Goal: Information Seeking & Learning: Learn about a topic

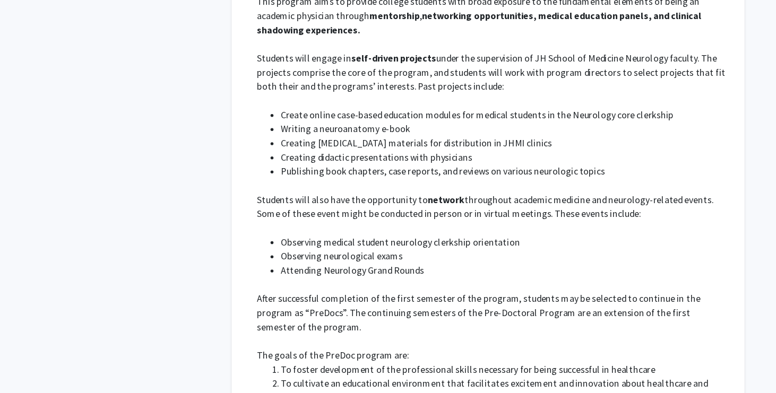
scroll to position [2981, 0]
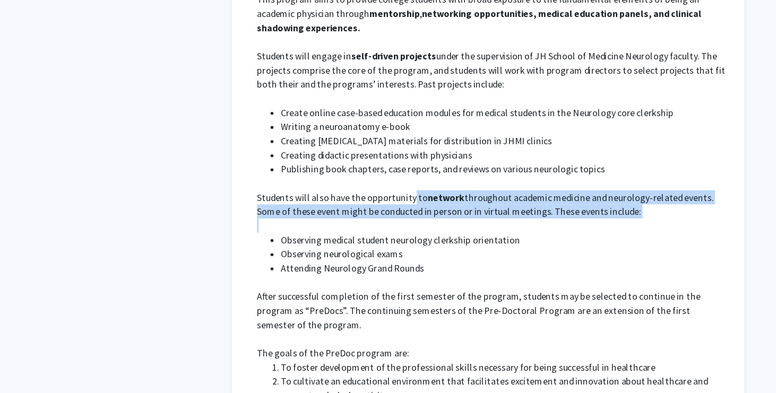
drag, startPoint x: 397, startPoint y: 157, endPoint x: 388, endPoint y: 173, distance: 19.0
click at [388, 173] on div "This program aims to provide college students with broad exposure to the fundam…" at bounding box center [472, 287] width 424 height 510
click at [388, 236] on p at bounding box center [472, 242] width 424 height 13
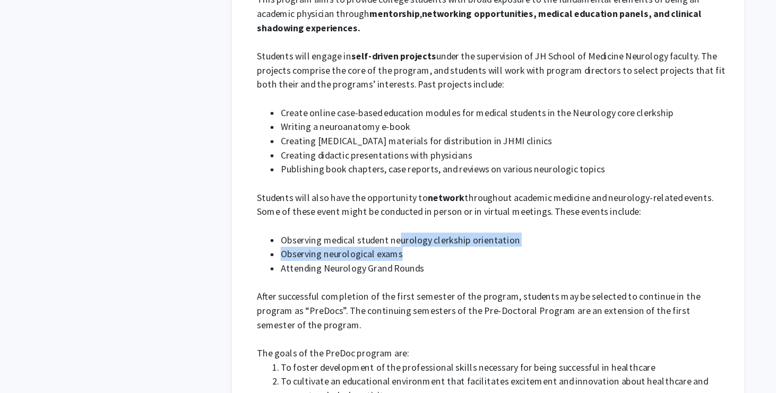
drag, startPoint x: 388, startPoint y: 190, endPoint x: 388, endPoint y: 199, distance: 9.0
click at [388, 249] on ul "Observing medical student neurology clerkship orientation Observing neurologica…" at bounding box center [472, 268] width 424 height 38
click at [388, 262] on li "Observing neurological exams" at bounding box center [482, 268] width 403 height 13
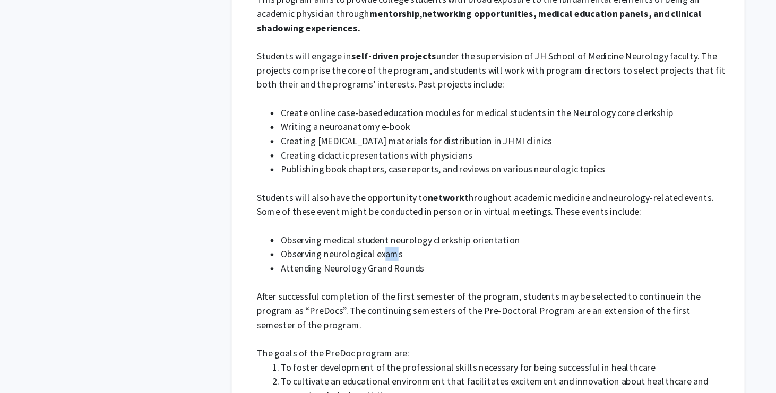
drag, startPoint x: 373, startPoint y: 204, endPoint x: 382, endPoint y: 209, distance: 10.5
click at [382, 262] on li "Observing neurological exams" at bounding box center [482, 268] width 403 height 13
drag, startPoint x: 347, startPoint y: 213, endPoint x: 391, endPoint y: 224, distance: 45.4
click at [391, 224] on div "This program aims to provide college students with broad exposure to the fundam…" at bounding box center [472, 287] width 424 height 510
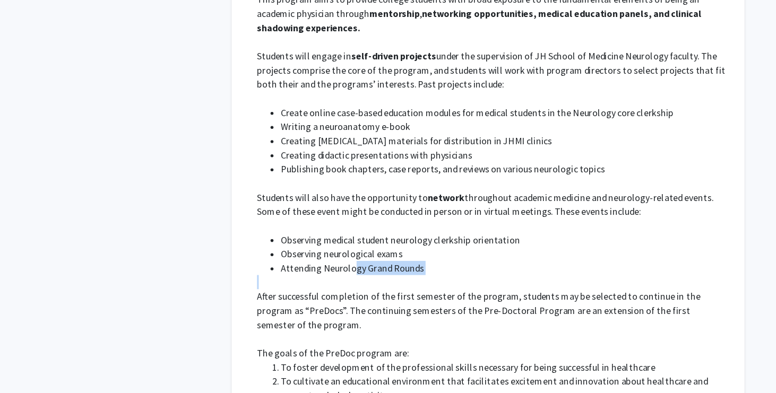
click at [391, 287] on p at bounding box center [472, 293] width 424 height 13
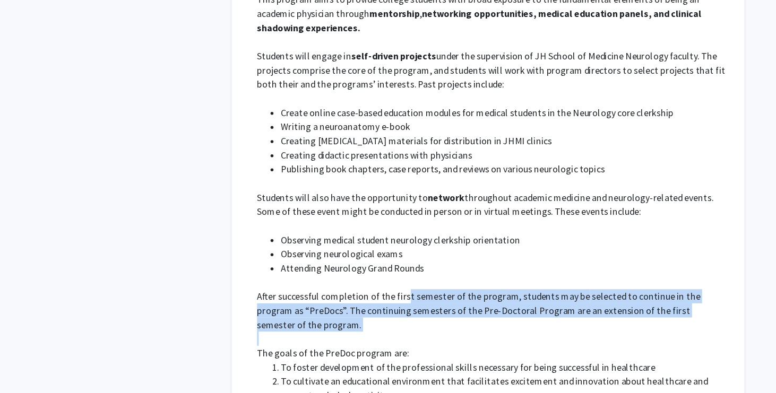
drag, startPoint x: 391, startPoint y: 241, endPoint x: 421, endPoint y: 261, distance: 36.8
click at [422, 262] on div "This program aims to provide college students with broad exposure to the fundam…" at bounding box center [472, 287] width 424 height 510
click at [421, 300] on p "After successful completion of the first semester of the program, students may …" at bounding box center [472, 319] width 424 height 38
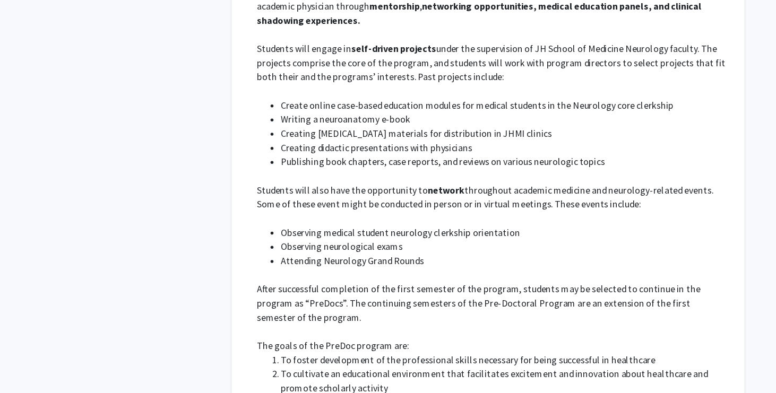
scroll to position [2988, 0]
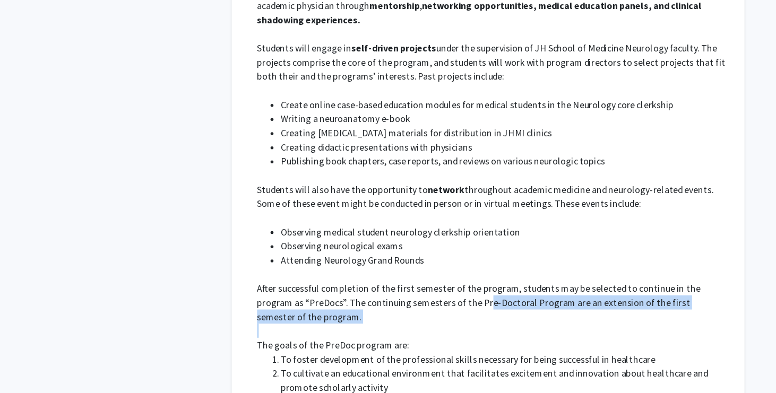
drag, startPoint x: 421, startPoint y: 251, endPoint x: 431, endPoint y: 254, distance: 10.1
click at [431, 254] on div "This program aims to provide college students with broad exposure to the fundam…" at bounding box center [472, 280] width 424 height 510
click at [431, 331] on p at bounding box center [472, 337] width 424 height 13
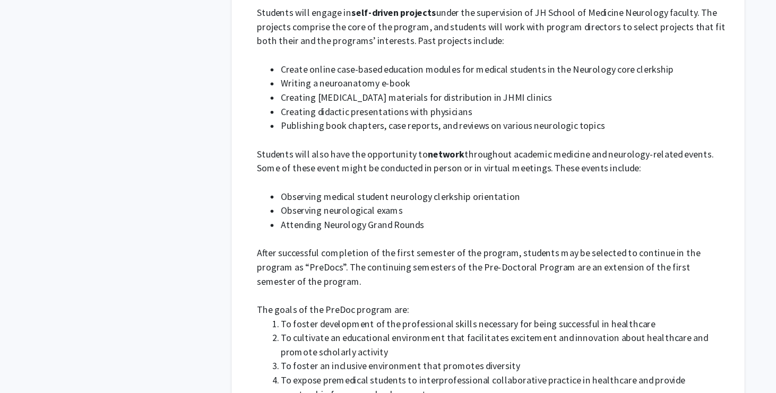
scroll to position [3024, 0]
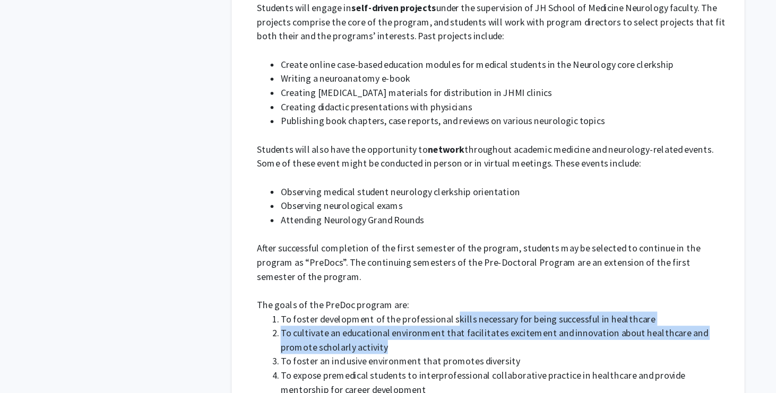
drag, startPoint x: 432, startPoint y: 249, endPoint x: 450, endPoint y: 280, distance: 36.1
click at [450, 320] on ol "To [PERSON_NAME] development of the professional skills necessary for being suc…" at bounding box center [472, 371] width 424 height 102
click at [450, 333] on li "To cultivate an educational environment that facilitates excitement and innovat…" at bounding box center [482, 345] width 403 height 25
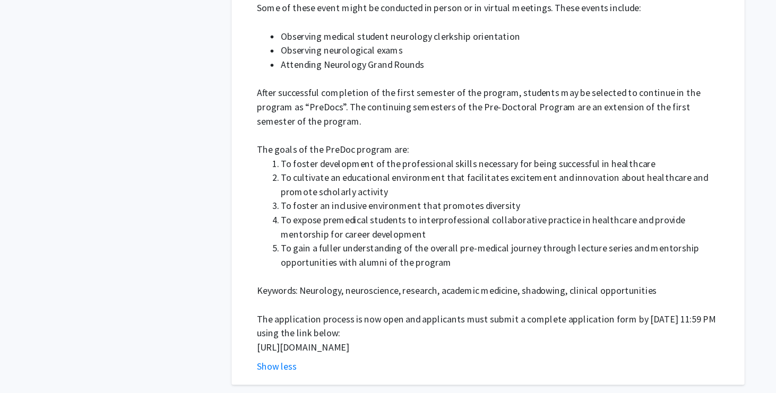
scroll to position [3166, 0]
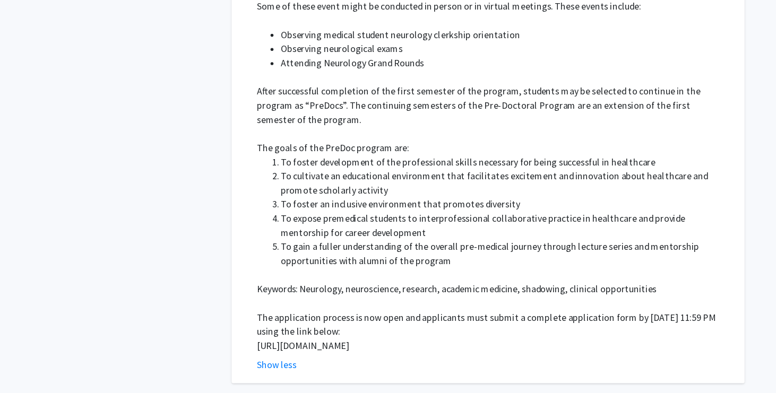
drag, startPoint x: 259, startPoint y: 277, endPoint x: 307, endPoint y: 286, distance: 49.7
click at [308, 286] on fg-read-more "This program aims to provide college students with broad exposure to the fundam…" at bounding box center [468, 110] width 432 height 527
copy p "[URL][DOMAIN_NAME]"
click at [346, 344] on p "[URL][DOMAIN_NAME]" at bounding box center [472, 350] width 424 height 13
click at [305, 344] on p "[URL][DOMAIN_NAME]" at bounding box center [472, 350] width 424 height 13
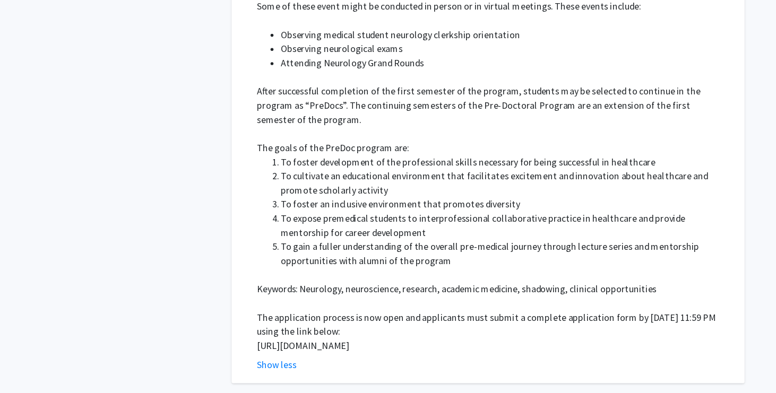
click at [302, 344] on p "[URL][DOMAIN_NAME]" at bounding box center [472, 350] width 424 height 13
drag, startPoint x: 300, startPoint y: 287, endPoint x: 253, endPoint y: 275, distance: 48.7
click at [253, 275] on fg-read-more "This program aims to provide college students with broad exposure to the fundam…" at bounding box center [468, 110] width 432 height 527
copy p "[URL][DOMAIN_NAME]"
click at [520, 229] on li "To expose premedical students to interprofessional collaborative practice in he…" at bounding box center [482, 241] width 403 height 25
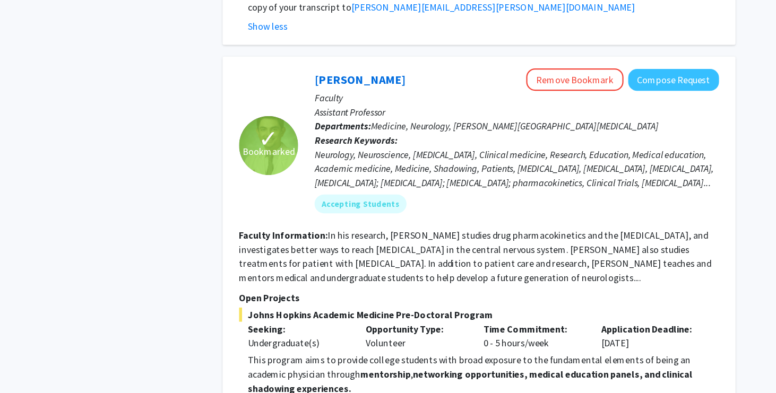
scroll to position [2689, 0]
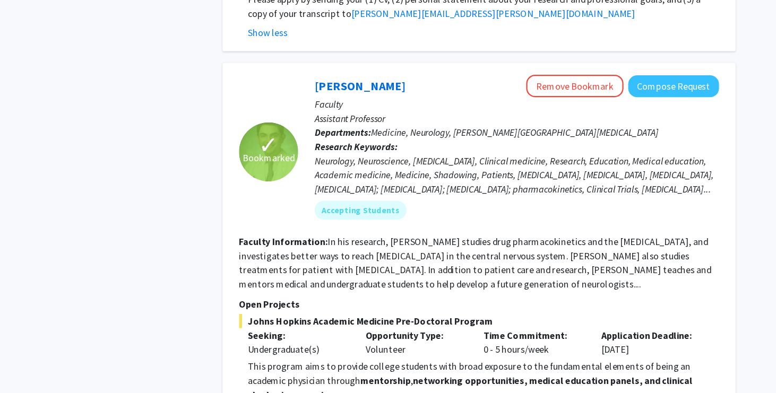
drag, startPoint x: 577, startPoint y: 253, endPoint x: 616, endPoint y: 253, distance: 38.8
click at [616, 296] on div "Application Deadline: [DATE]" at bounding box center [623, 308] width 106 height 25
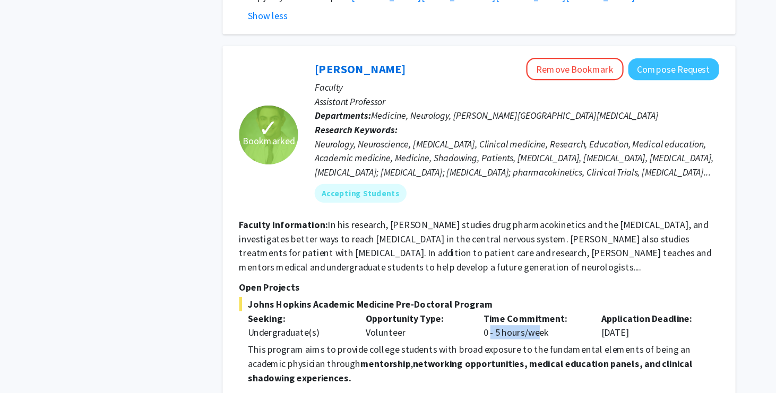
drag, startPoint x: 518, startPoint y: 250, endPoint x: 476, endPoint y: 251, distance: 41.9
click at [476, 296] on div "Time Commitment: 0 - 5 hours/week" at bounding box center [517, 308] width 106 height 25
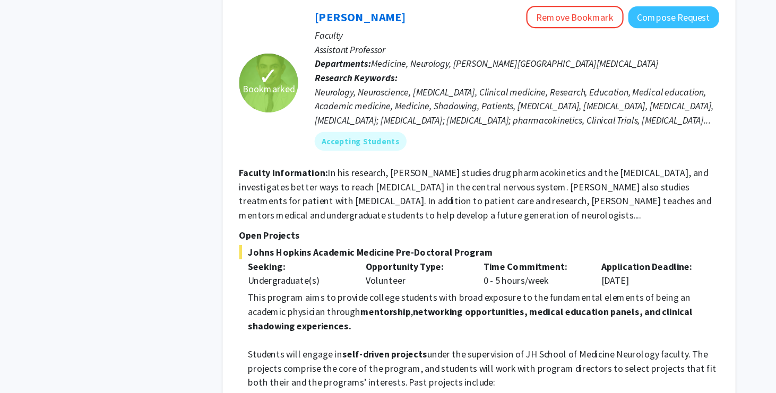
scroll to position [2715, 0]
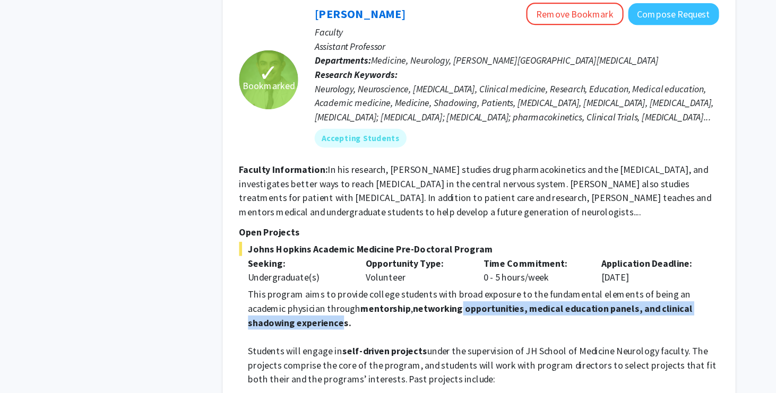
drag, startPoint x: 415, startPoint y: 253, endPoint x: 302, endPoint y: 270, distance: 113.8
click at [302, 312] on strong "networking opportunities, medical education panels, and clinical shadowing expe…" at bounding box center [460, 323] width 400 height 23
drag, startPoint x: 304, startPoint y: 270, endPoint x: 328, endPoint y: 253, distance: 29.7
click at [328, 298] on p "This program aims to provide college students with broad exposure to the fundam…" at bounding box center [472, 317] width 424 height 38
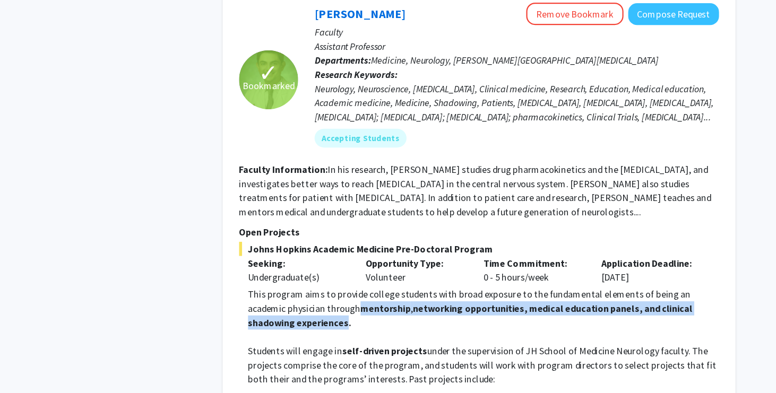
click at [361, 312] on strong "mentorship" at bounding box center [383, 317] width 45 height 11
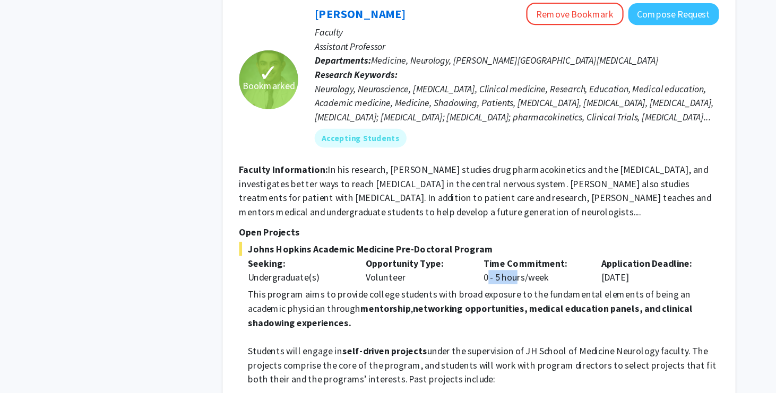
drag, startPoint x: 466, startPoint y: 225, endPoint x: 497, endPoint y: 225, distance: 31.3
click at [497, 270] on div "Time Commitment: 0 - 5 hours/week" at bounding box center [517, 282] width 106 height 25
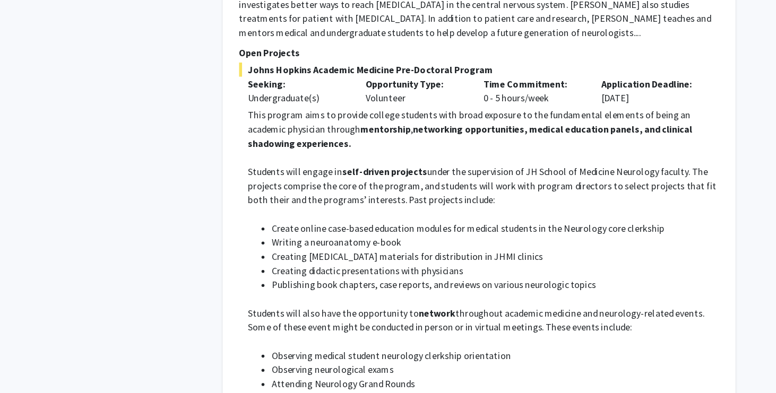
scroll to position [2879, 0]
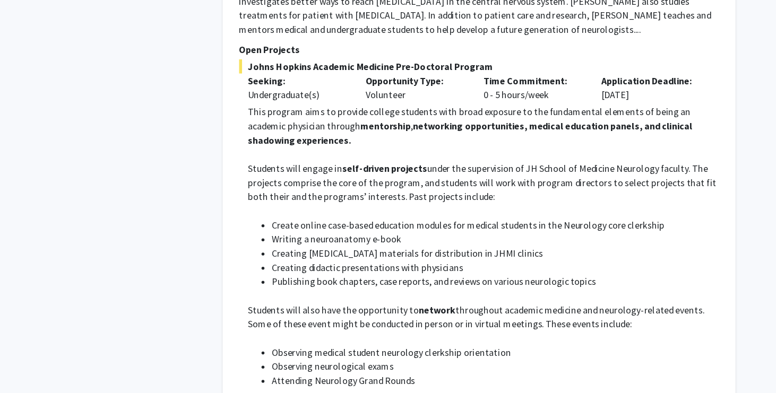
drag, startPoint x: 283, startPoint y: 178, endPoint x: 305, endPoint y: 195, distance: 27.3
click at [305, 236] on ul "Create online case-based education modules for medical students in the Neurolog…" at bounding box center [472, 268] width 424 height 64
click at [305, 248] on li "Writing a neuroanatomy e-book" at bounding box center [482, 254] width 403 height 13
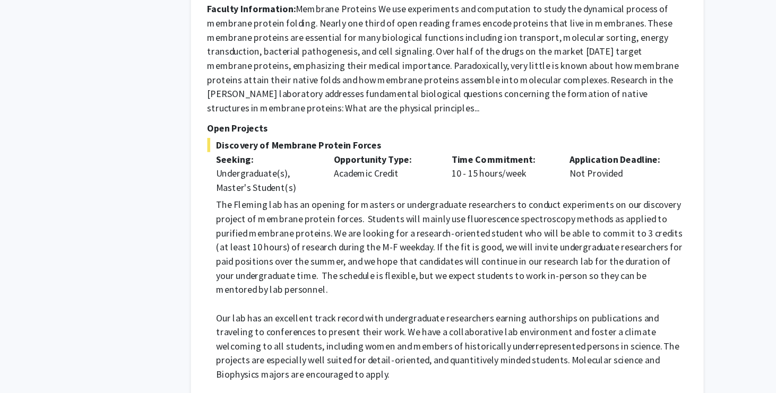
scroll to position [2289, 0]
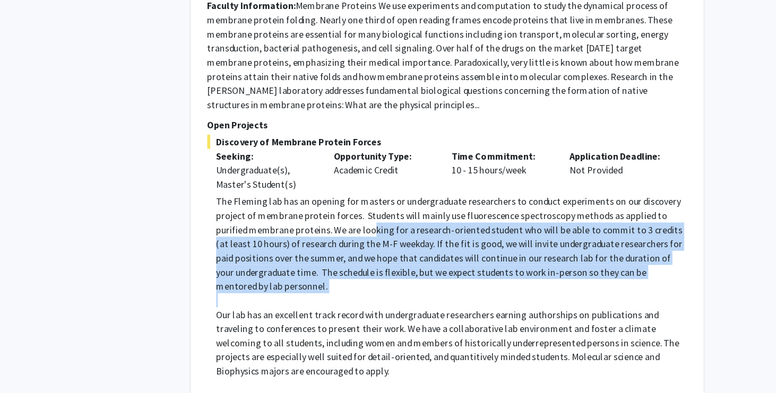
drag, startPoint x: 372, startPoint y: 194, endPoint x: 417, endPoint y: 243, distance: 66.5
click at [418, 243] on div "The [PERSON_NAME] lab has an opening for masters or undergraduate researchers t…" at bounding box center [472, 316] width 424 height 204
click at [417, 304] on p at bounding box center [472, 310] width 424 height 13
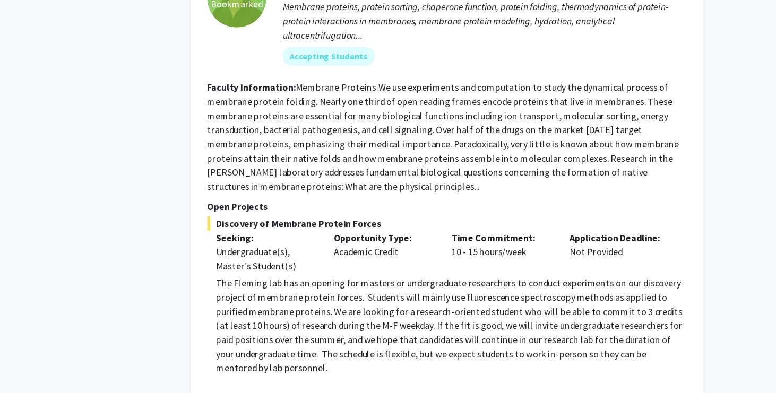
scroll to position [2219, 0]
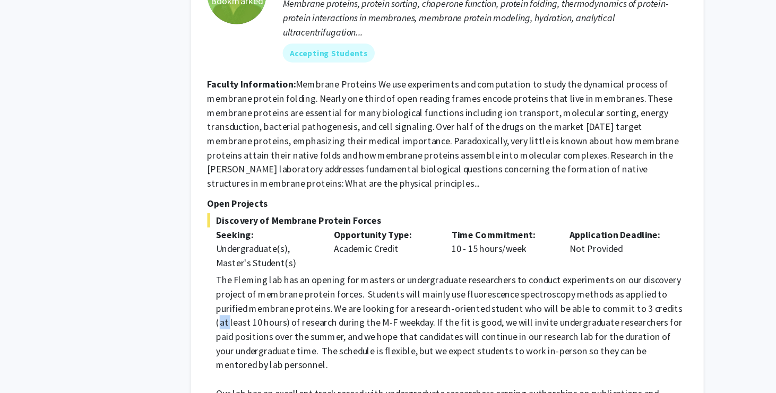
drag, startPoint x: 640, startPoint y: 269, endPoint x: 648, endPoint y: 269, distance: 7.4
click at [648, 285] on p "The Fleming lab has an opening for masters or undergraduate researchers to cond…" at bounding box center [472, 329] width 424 height 89
click at [643, 285] on p "The Fleming lab has an opening for masters or undergraduate researchers to cond…" at bounding box center [472, 329] width 424 height 89
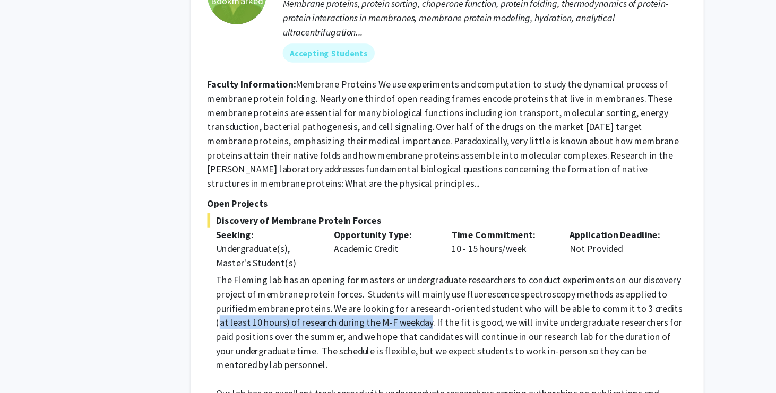
drag, startPoint x: 641, startPoint y: 268, endPoint x: 409, endPoint y: 279, distance: 231.7
click at [409, 285] on p "The Fleming lab has an opening for masters or undergraduate researchers to cond…" at bounding box center [472, 329] width 424 height 89
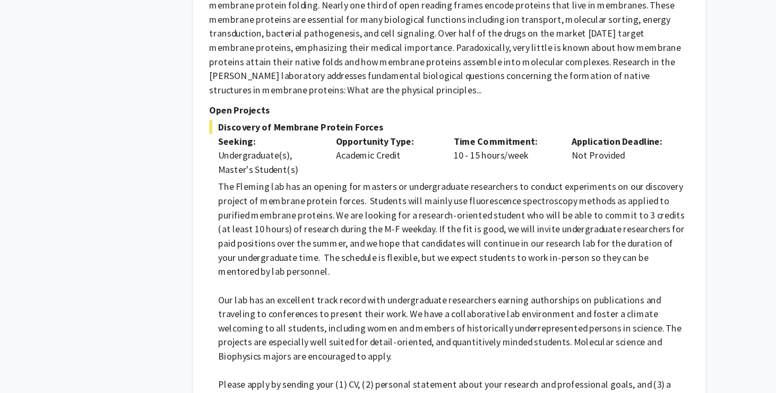
scroll to position [2303, 0]
drag, startPoint x: 362, startPoint y: 322, endPoint x: 469, endPoint y: 325, distance: 106.7
click at [469, 379] on p "Please apply by sending your (1) CV, (2) personal statement about your research…" at bounding box center [472, 391] width 424 height 25
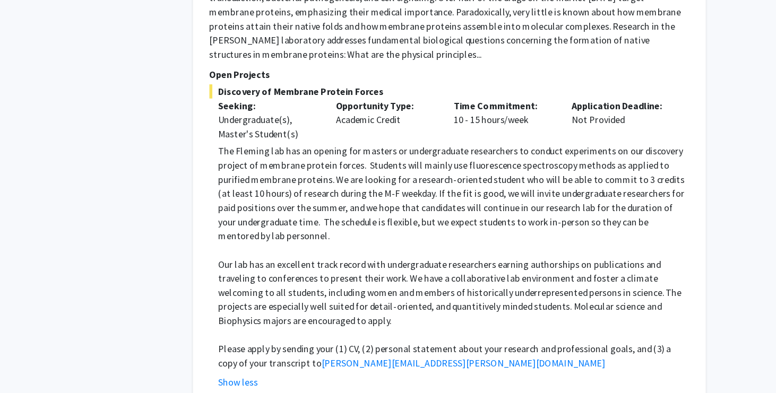
scroll to position [2335, 0]
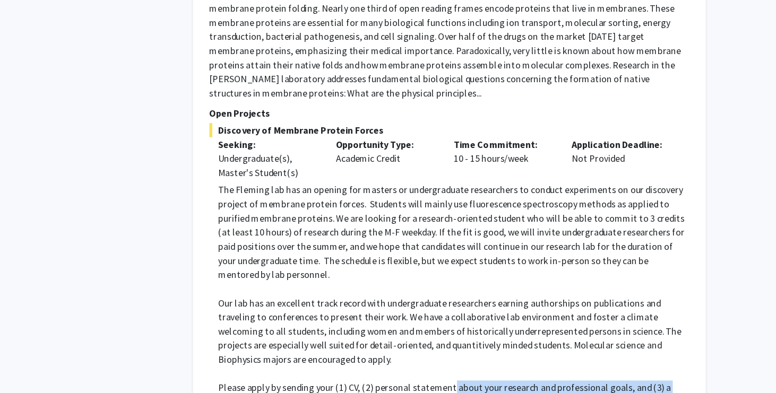
drag, startPoint x: 467, startPoint y: 293, endPoint x: 478, endPoint y: 298, distance: 11.6
click at [478, 348] on p "Please apply by sending your (1) CV, (2) personal statement about your research…" at bounding box center [472, 360] width 424 height 25
drag, startPoint x: 454, startPoint y: 287, endPoint x: 312, endPoint y: 306, distance: 144.1
click at [312, 348] on p "Please apply by sending your (1) CV, (2) personal statement about your research…" at bounding box center [472, 360] width 424 height 25
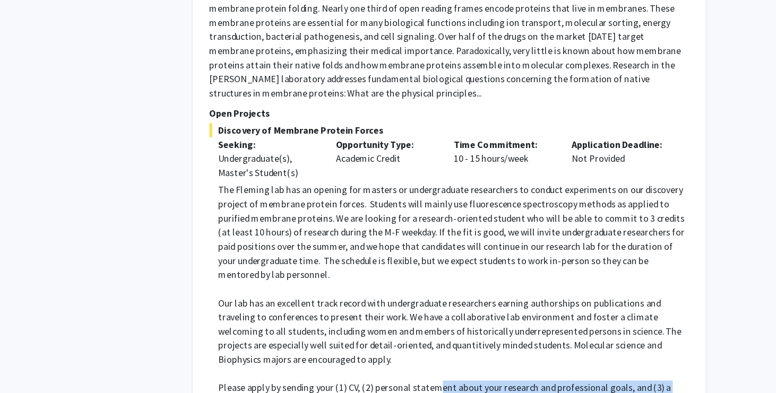
click at [312, 348] on p "Please apply by sending your (1) CV, (2) personal statement about your research…" at bounding box center [472, 360] width 424 height 25
drag, startPoint x: 478, startPoint y: 291, endPoint x: 498, endPoint y: 291, distance: 20.2
click at [498, 348] on p "Please apply by sending your (1) CV, (2) personal statement about your research…" at bounding box center [472, 360] width 424 height 25
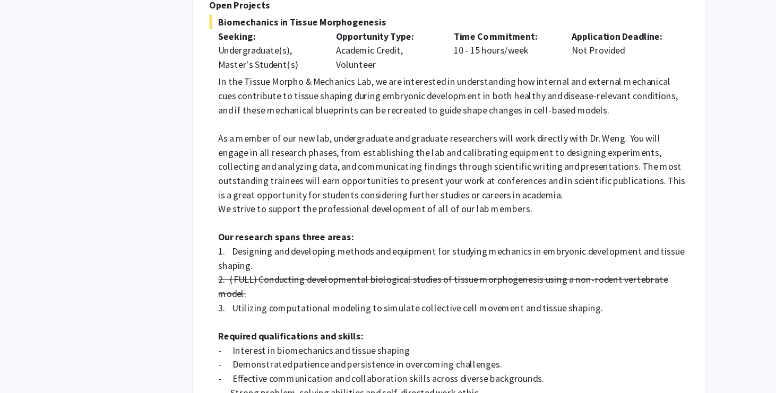
scroll to position [1659, 0]
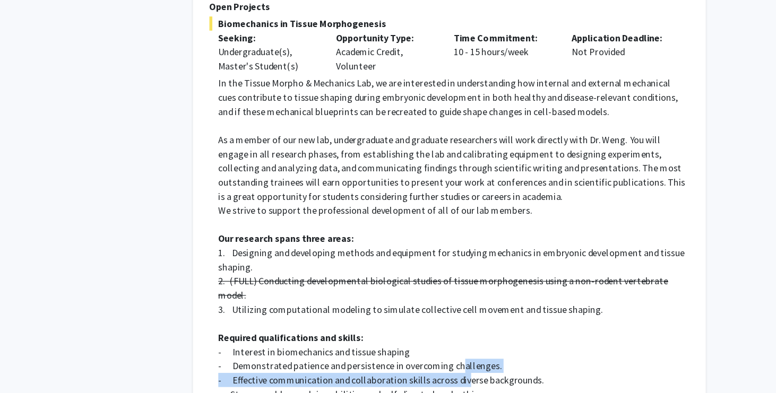
drag, startPoint x: 476, startPoint y: 277, endPoint x: 482, endPoint y: 286, distance: 10.3
click at [482, 286] on div "In the Tissue Morpho & Mechanics Lab, we are interested in understanding how in…" at bounding box center [472, 272] width 424 height 408
click at [482, 336] on p "- Effective communication and collaboration skills across diverse backgrounds." at bounding box center [472, 342] width 424 height 13
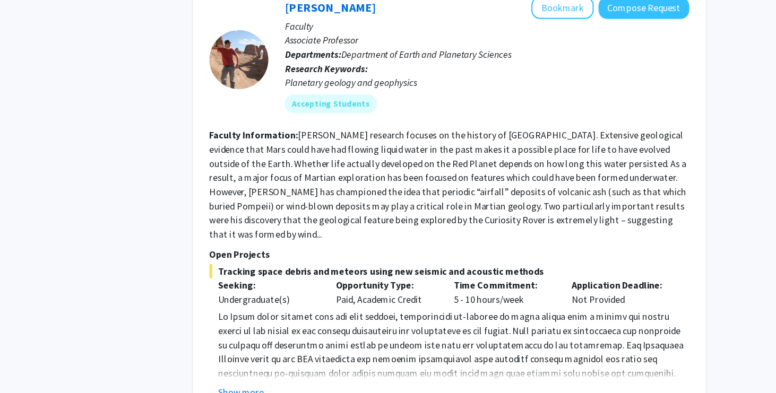
scroll to position [1003, 0]
click at [295, 385] on button "Show more" at bounding box center [280, 391] width 41 height 13
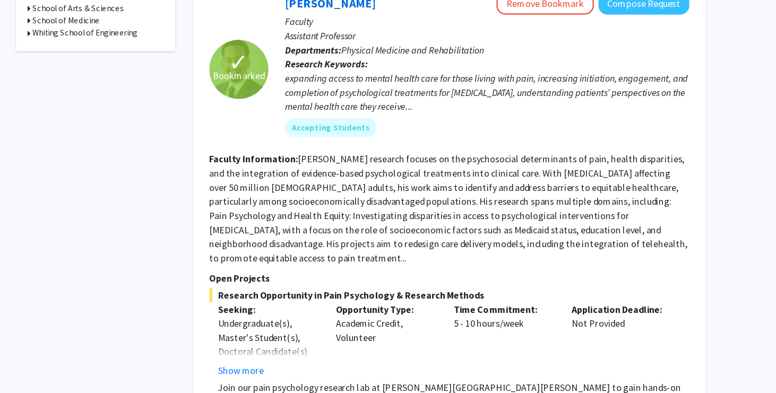
scroll to position [353, 0]
drag, startPoint x: 261, startPoint y: 319, endPoint x: 313, endPoint y: 318, distance: 52.6
click at [313, 324] on div "Undergraduate(s), Master's Student(s), Doctoral Candidate(s) (PhD, MD, DMD, Pha…" at bounding box center [305, 387] width 90 height 127
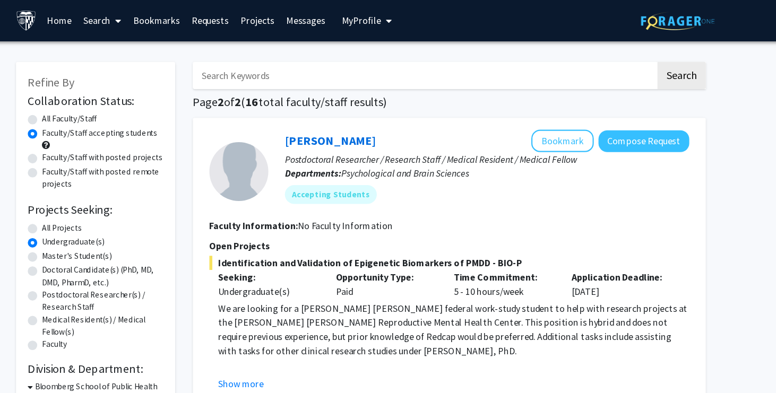
scroll to position [0, 0]
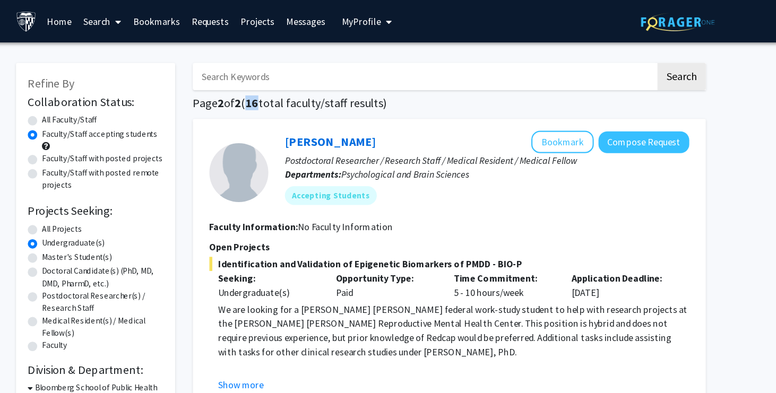
drag, startPoint x: 298, startPoint y: 97, endPoint x: 292, endPoint y: 97, distance: 5.8
click at [292, 97] on span "16" at bounding box center [290, 92] width 12 height 13
drag, startPoint x: 292, startPoint y: 96, endPoint x: 299, endPoint y: 96, distance: 7.4
click at [296, 96] on span "16" at bounding box center [290, 92] width 12 height 13
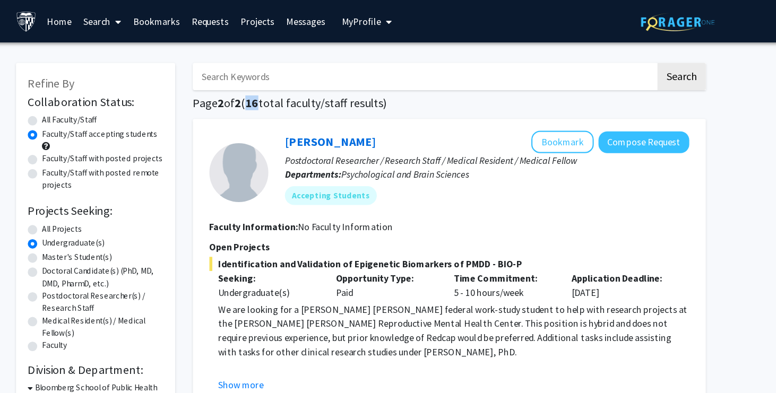
click at [296, 96] on span "16" at bounding box center [290, 92] width 12 height 13
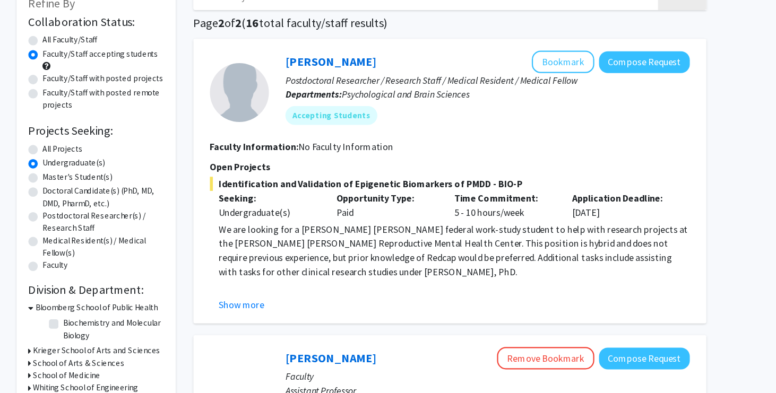
scroll to position [33, 0]
drag, startPoint x: 305, startPoint y: 247, endPoint x: 318, endPoint y: 249, distance: 12.8
click at [318, 249] on p "We are looking for a [PERSON_NAME] [PERSON_NAME] federal work-study student to …" at bounding box center [472, 264] width 424 height 51
drag, startPoint x: 383, startPoint y: 245, endPoint x: 444, endPoint y: 245, distance: 60.5
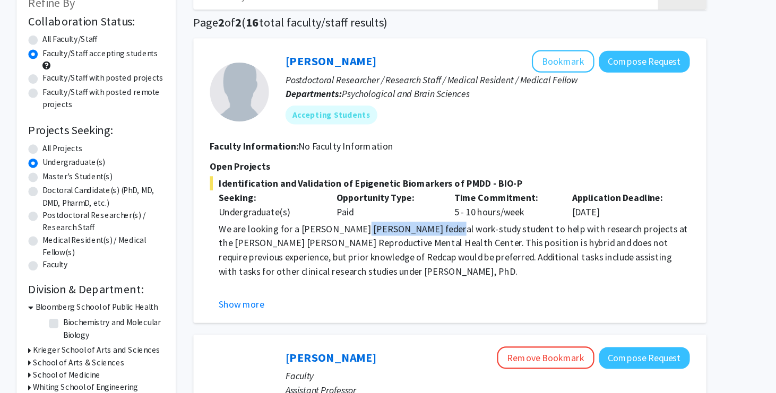
click at [450, 240] on p "We are looking for a [PERSON_NAME] [PERSON_NAME] federal work-study student to …" at bounding box center [472, 264] width 424 height 51
click at [444, 245] on p "We are looking for a [PERSON_NAME] [PERSON_NAME] federal work-study student to …" at bounding box center [472, 264] width 424 height 51
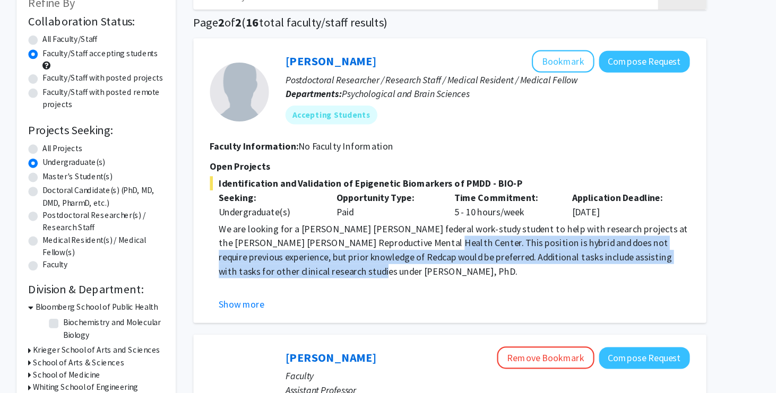
drag, startPoint x: 433, startPoint y: 257, endPoint x: 424, endPoint y: 277, distance: 22.3
click at [424, 277] on p "We are looking for a [PERSON_NAME] [PERSON_NAME] federal work-study student to …" at bounding box center [472, 264] width 424 height 51
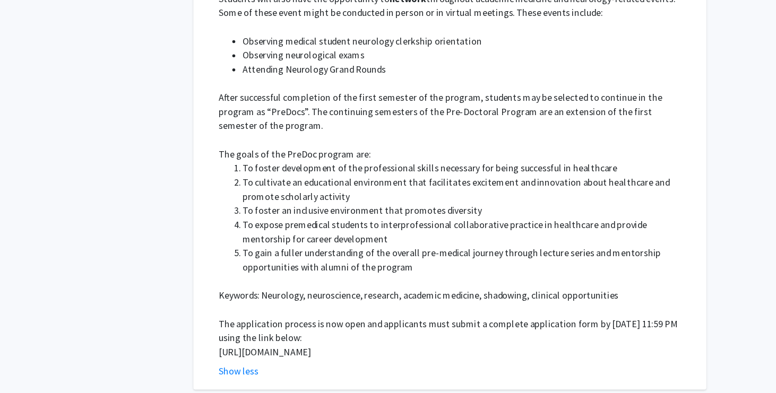
scroll to position [3287, 0]
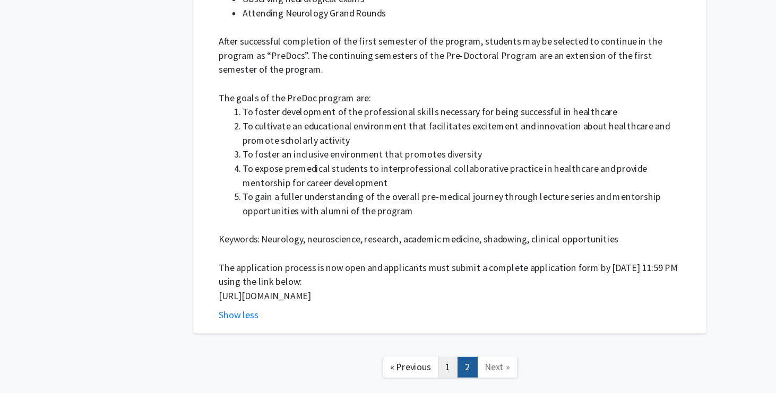
click at [466, 361] on link "1" at bounding box center [466, 370] width 18 height 19
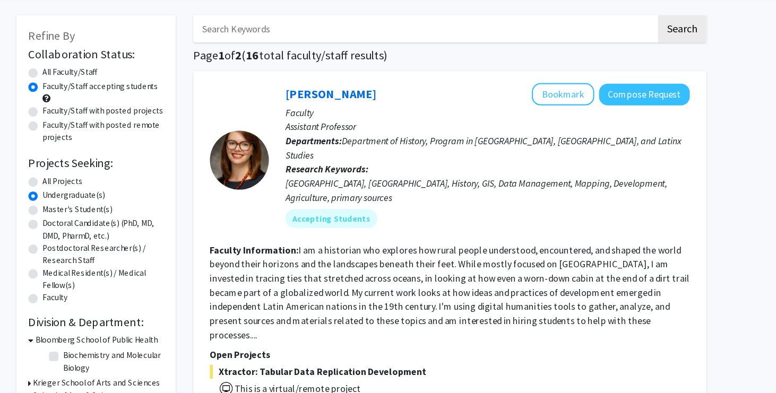
scroll to position [14, 0]
drag, startPoint x: 408, startPoint y: 152, endPoint x: 410, endPoint y: 171, distance: 19.7
click at [410, 171] on div "[PERSON_NAME] Bookmark Compose Request Faculty Assistant Professor Departments:…" at bounding box center [494, 173] width 379 height 139
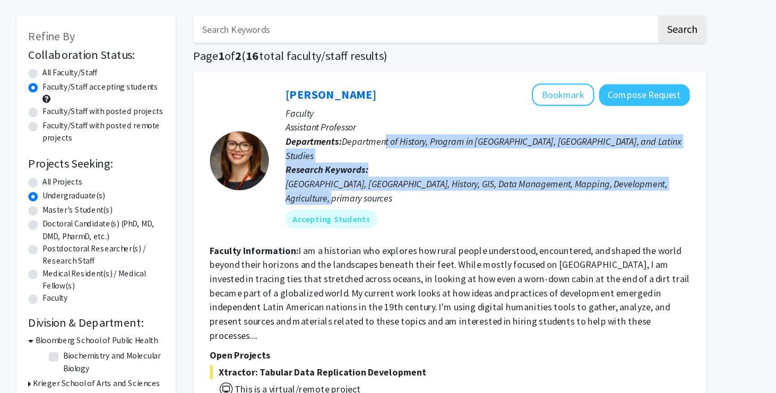
drag, startPoint x: 409, startPoint y: 155, endPoint x: 424, endPoint y: 188, distance: 36.4
click at [424, 189] on div "[PERSON_NAME] Bookmark Compose Request Faculty Assistant Professor Departments:…" at bounding box center [494, 173] width 379 height 139
click at [424, 188] on div "[GEOGRAPHIC_DATA], [GEOGRAPHIC_DATA], History, GIS, Data Management, Mapping, D…" at bounding box center [502, 199] width 364 height 25
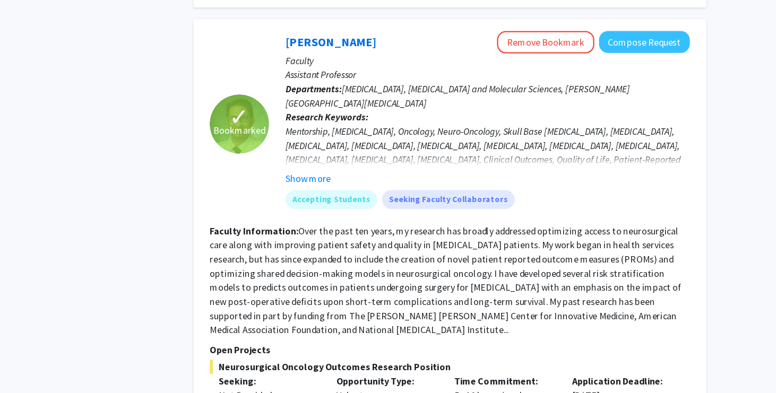
scroll to position [513, 0]
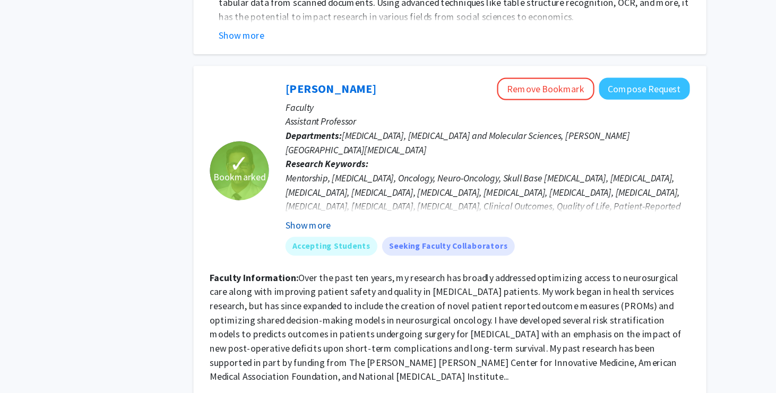
click at [348, 196] on button "Show more" at bounding box center [340, 202] width 41 height 13
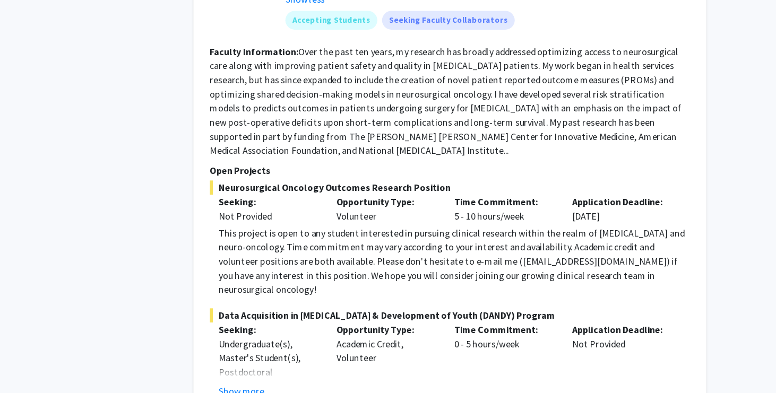
scroll to position [754, 0]
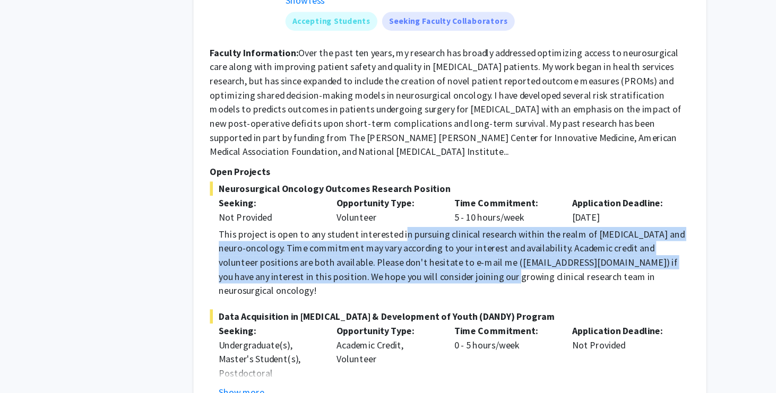
drag, startPoint x: 423, startPoint y: 168, endPoint x: 473, endPoint y: 206, distance: 63.6
click at [473, 206] on div "This project is open to any student interested in pursuing clinical research wi…" at bounding box center [472, 236] width 424 height 64
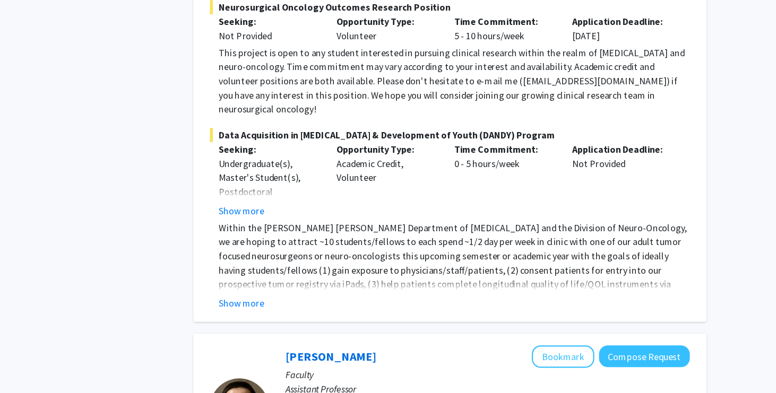
scroll to position [880, 0]
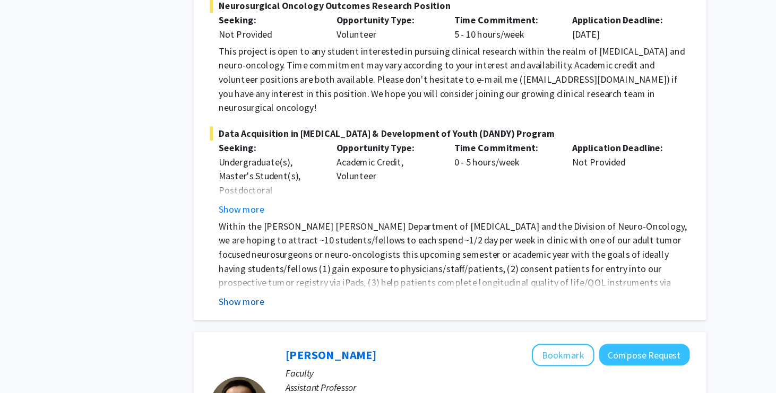
click at [299, 304] on button "Show more" at bounding box center [280, 310] width 41 height 13
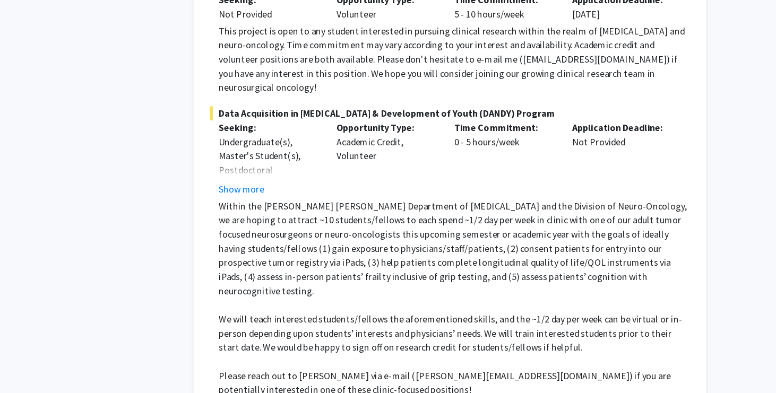
scroll to position [898, 0]
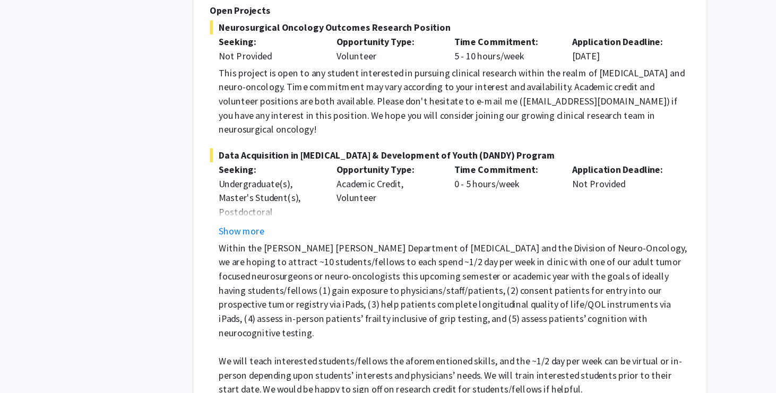
drag, startPoint x: 658, startPoint y: 316, endPoint x: 647, endPoint y: 324, distance: 14.1
click at [647, 371] on p "Please reach out to [PERSON_NAME] via e-mail ([PERSON_NAME][EMAIL_ADDRESS][DOMA…" at bounding box center [472, 383] width 424 height 25
click at [629, 371] on p "Please reach out to [PERSON_NAME] via e-mail ([PERSON_NAME][EMAIL_ADDRESS][DOMA…" at bounding box center [472, 383] width 424 height 25
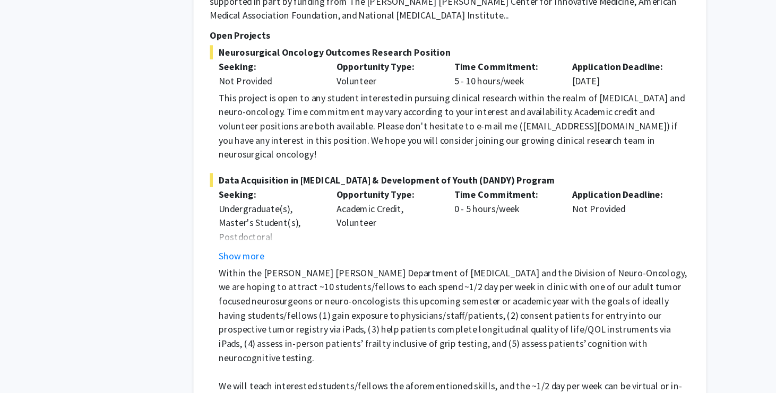
scroll to position [875, 0]
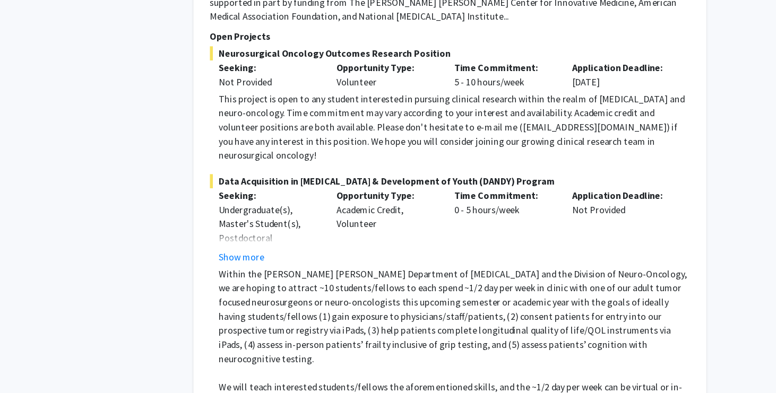
click at [605, 240] on p "Within the [PERSON_NAME] [PERSON_NAME] Department of [MEDICAL_DATA] and the Div…" at bounding box center [472, 284] width 424 height 89
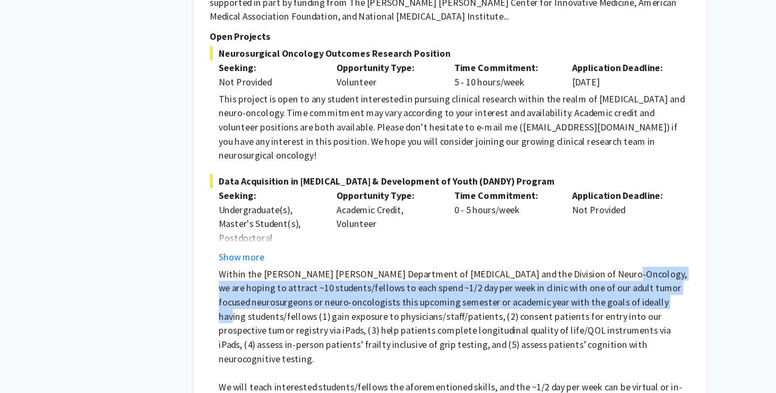
drag, startPoint x: 605, startPoint y: 200, endPoint x: 602, endPoint y: 223, distance: 22.9
click at [602, 240] on p "Within the [PERSON_NAME] [PERSON_NAME] Department of [MEDICAL_DATA] and the Div…" at bounding box center [472, 284] width 424 height 89
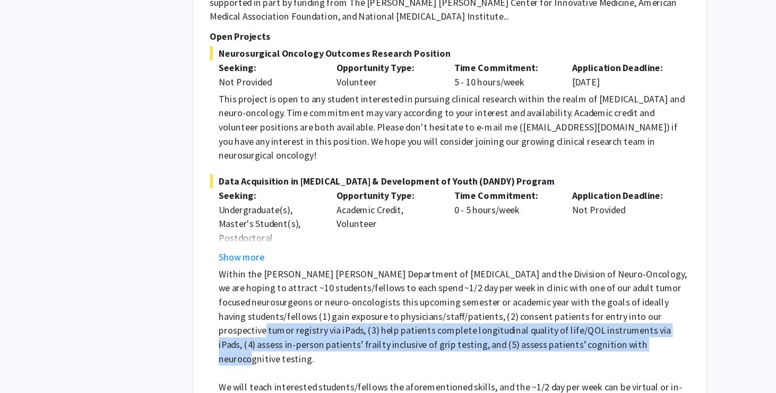
drag, startPoint x: 589, startPoint y: 238, endPoint x: 517, endPoint y: 256, distance: 74.5
click at [517, 256] on p "Within the [PERSON_NAME] [PERSON_NAME] Department of [MEDICAL_DATA] and the Div…" at bounding box center [472, 284] width 424 height 89
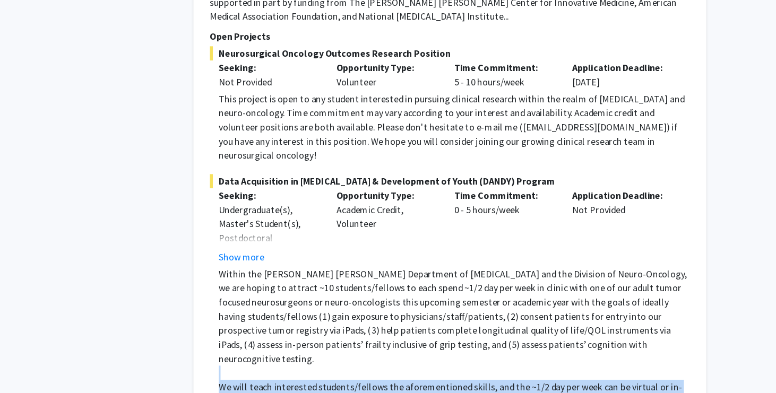
drag, startPoint x: 509, startPoint y: 278, endPoint x: 556, endPoint y: 309, distance: 56.7
click at [556, 309] on div "Within the [PERSON_NAME] [PERSON_NAME] Department of [MEDICAL_DATA] and the Div…" at bounding box center [472, 335] width 424 height 191
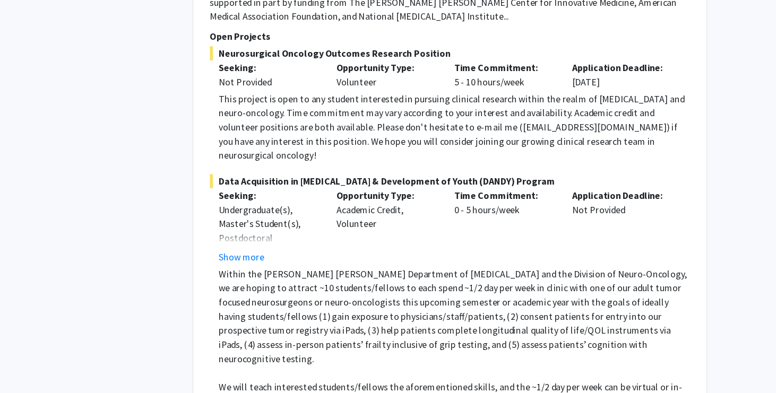
click at [556, 342] on p "We will teach interested students/fellows the aforementioned skills, and the ~1…" at bounding box center [472, 361] width 424 height 38
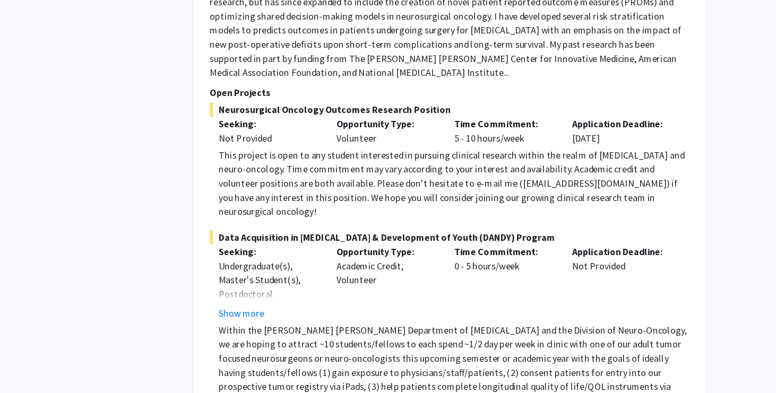
scroll to position [814, 0]
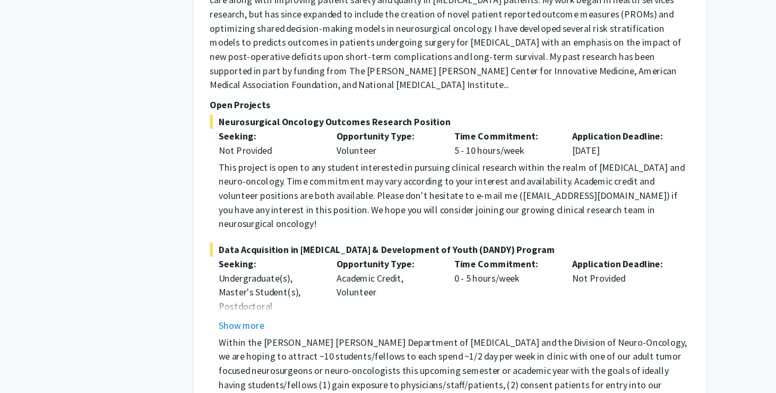
click at [369, 231] on div "Opportunity Type: Academic Credit, Volunteer" at bounding box center [411, 265] width 106 height 68
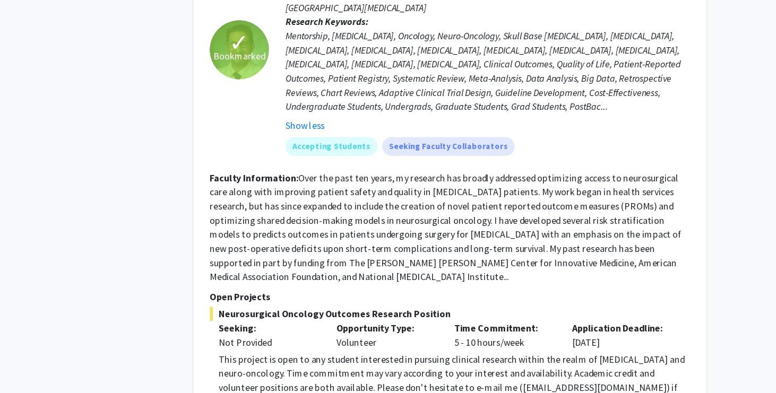
scroll to position [639, 0]
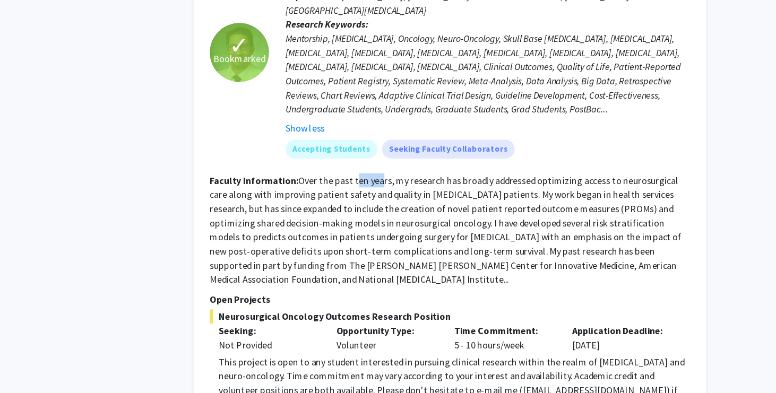
drag, startPoint x: 383, startPoint y: 137, endPoint x: 403, endPoint y: 140, distance: 20.9
click at [403, 157] on fg-read-more "Over the past ten years, my research has broadly addressed optimizing access to…" at bounding box center [464, 207] width 425 height 100
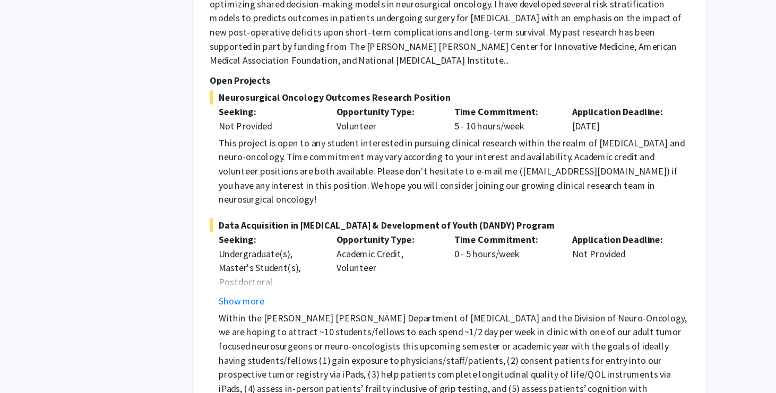
scroll to position [846, 0]
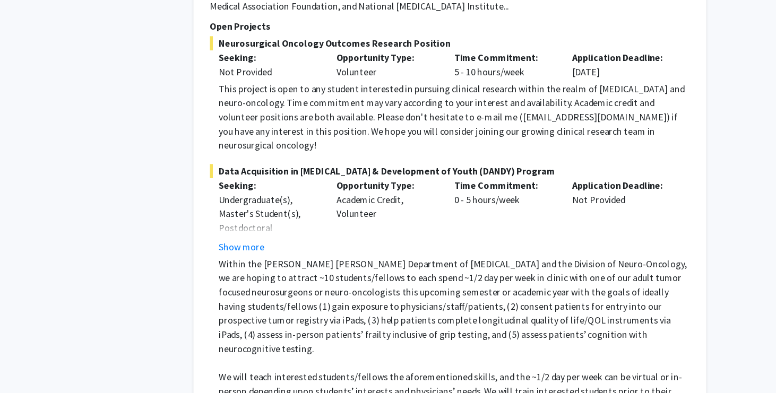
drag, startPoint x: 368, startPoint y: 168, endPoint x: 413, endPoint y: 169, distance: 45.1
click at [413, 200] on div "Opportunity Type: Academic Credit, Volunteer" at bounding box center [411, 234] width 106 height 68
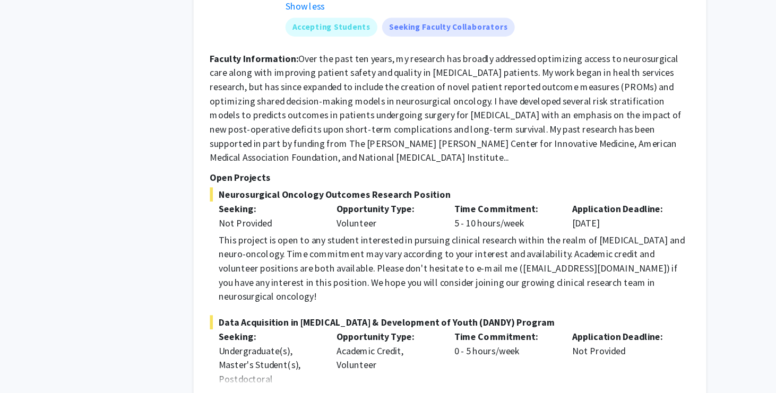
scroll to position [744, 0]
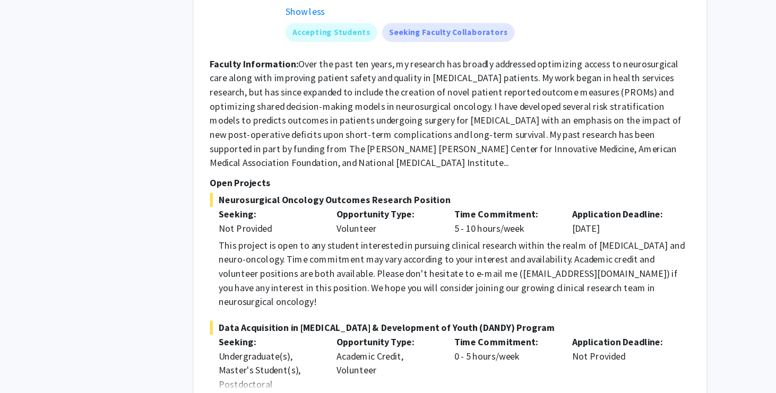
drag, startPoint x: 425, startPoint y: 183, endPoint x: 428, endPoint y: 189, distance: 7.1
click at [428, 214] on div "This project is open to any student interested in pursuing clinical research wi…" at bounding box center [472, 246] width 424 height 64
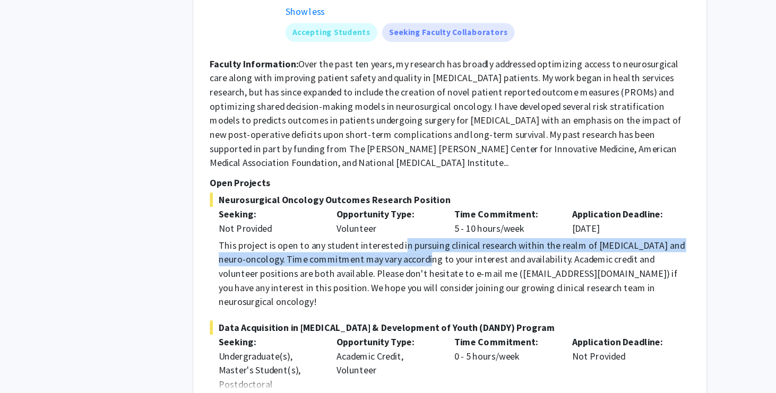
drag, startPoint x: 422, startPoint y: 185, endPoint x: 432, endPoint y: 192, distance: 12.2
click at [432, 214] on div "This project is open to any student interested in pursuing clinical research wi…" at bounding box center [472, 246] width 424 height 64
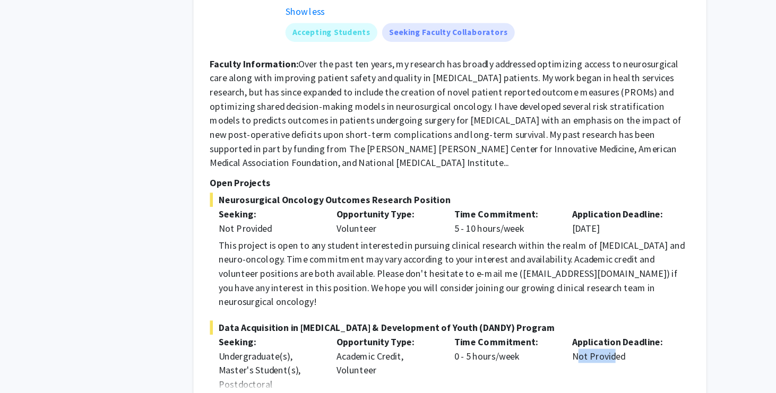
drag, startPoint x: 576, startPoint y: 270, endPoint x: 612, endPoint y: 270, distance: 35.6
click at [612, 302] on div "Application Deadline: Not Provided" at bounding box center [623, 336] width 106 height 68
drag, startPoint x: 578, startPoint y: 169, endPoint x: 601, endPoint y: 169, distance: 22.8
click at [601, 186] on div "Application Deadline: [DATE]" at bounding box center [623, 198] width 106 height 25
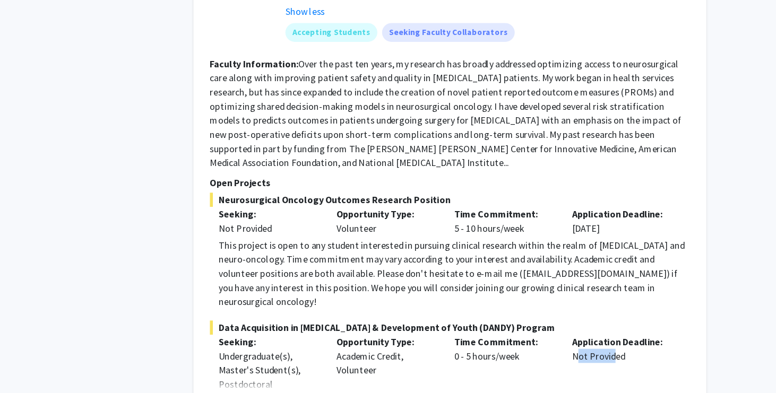
click at [601, 186] on div "Application Deadline: [DATE]" at bounding box center [623, 198] width 106 height 25
drag, startPoint x: 622, startPoint y: 170, endPoint x: 581, endPoint y: 165, distance: 40.6
click at [581, 186] on div "Application Deadline: [DATE]" at bounding box center [623, 198] width 106 height 25
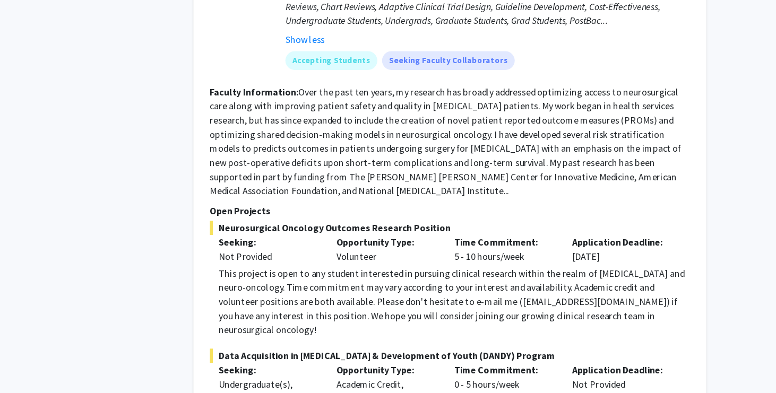
scroll to position [698, 0]
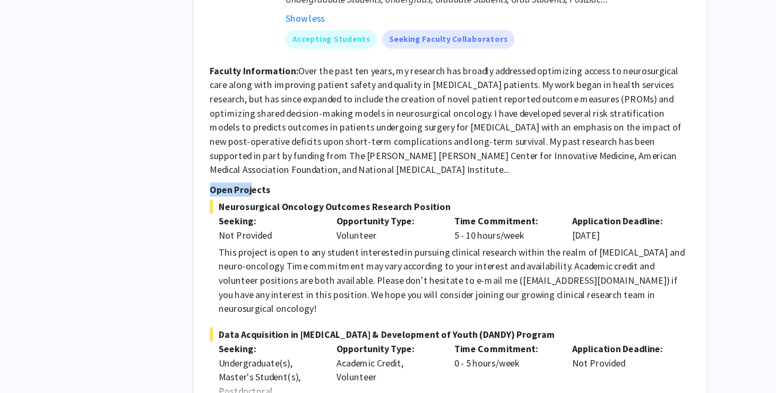
drag, startPoint x: 251, startPoint y: 170, endPoint x: 288, endPoint y: 173, distance: 37.8
click at [288, 173] on div "✓ Bookmarked [PERSON_NAME] Remove Bookmark Compose Request Faculty Assistant Pr…" at bounding box center [468, 255] width 462 height 762
click at [288, 204] on p "Open Projects" at bounding box center [468, 210] width 432 height 13
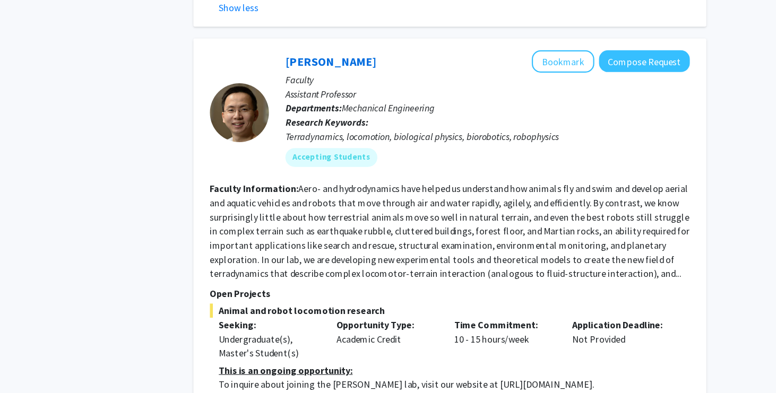
scroll to position [1273, 0]
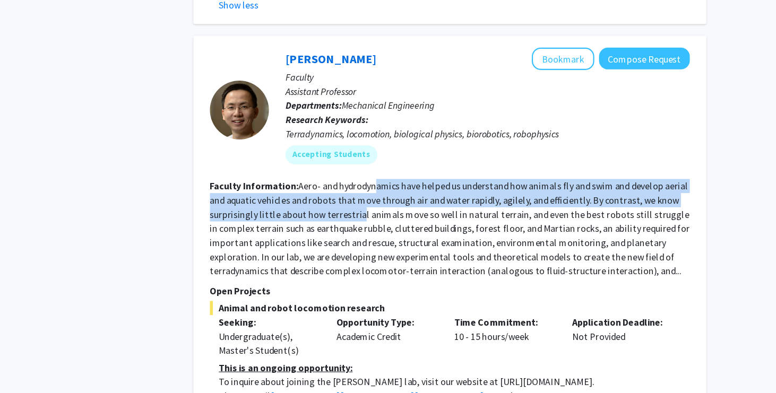
drag, startPoint x: 401, startPoint y: 141, endPoint x: 385, endPoint y: 169, distance: 32.3
click at [385, 202] on fg-read-more "Aero- and hydrodynamics have helped us understand how animals fly and swim and …" at bounding box center [468, 245] width 432 height 87
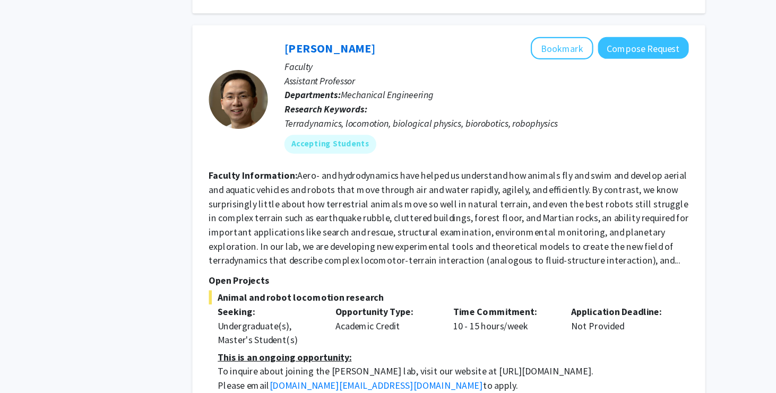
scroll to position [1285, 0]
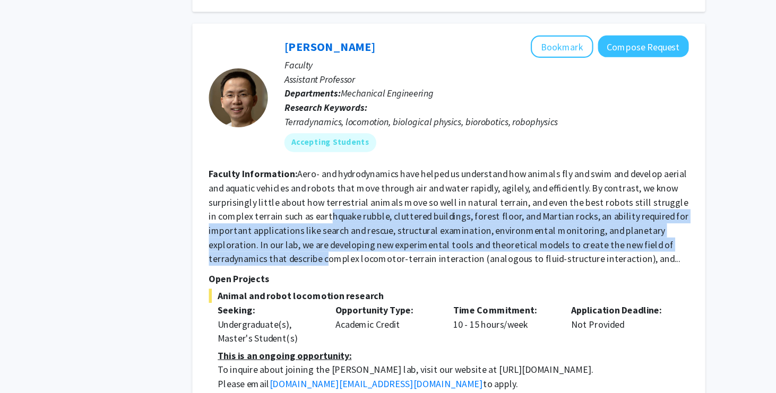
drag, startPoint x: 358, startPoint y: 206, endPoint x: 353, endPoint y: 172, distance: 34.4
click at [353, 191] on fg-read-more "Aero- and hydrodynamics have helped us understand how animals fly and swim and …" at bounding box center [468, 234] width 432 height 87
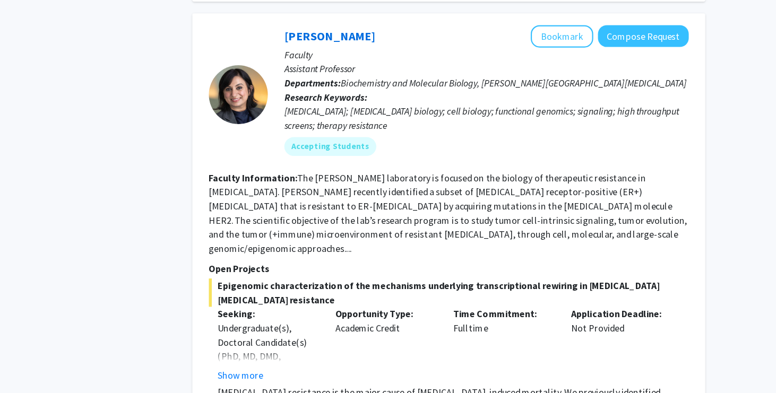
scroll to position [1673, 0]
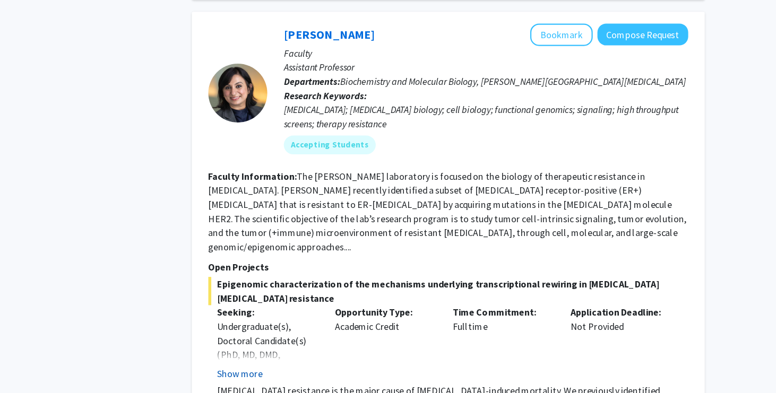
click at [297, 369] on button "Show more" at bounding box center [280, 375] width 41 height 13
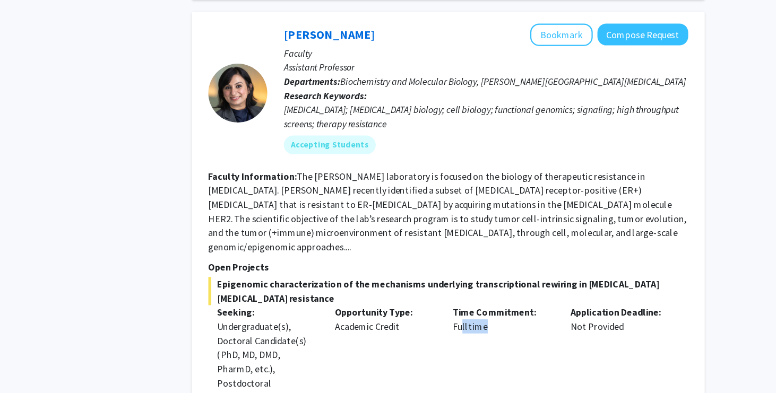
drag, startPoint x: 476, startPoint y: 252, endPoint x: 497, endPoint y: 251, distance: 21.3
click at [497, 314] on div "Time Commitment: Fulltime" at bounding box center [517, 386] width 106 height 144
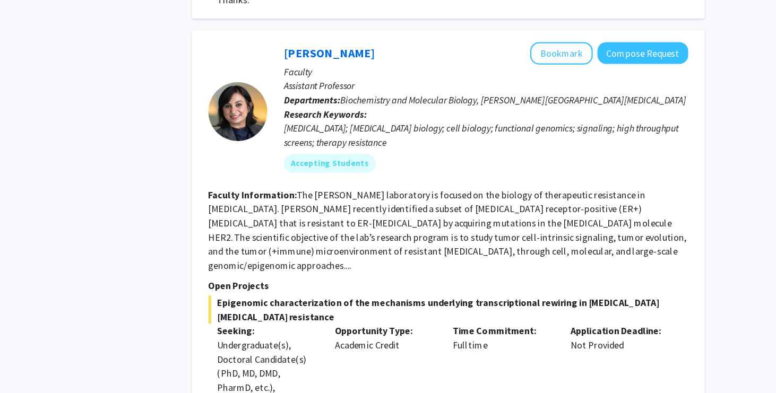
drag, startPoint x: 472, startPoint y: 255, endPoint x: 503, endPoint y: 258, distance: 30.9
click at [503, 314] on div "Time Commitment: Fulltime" at bounding box center [517, 386] width 106 height 144
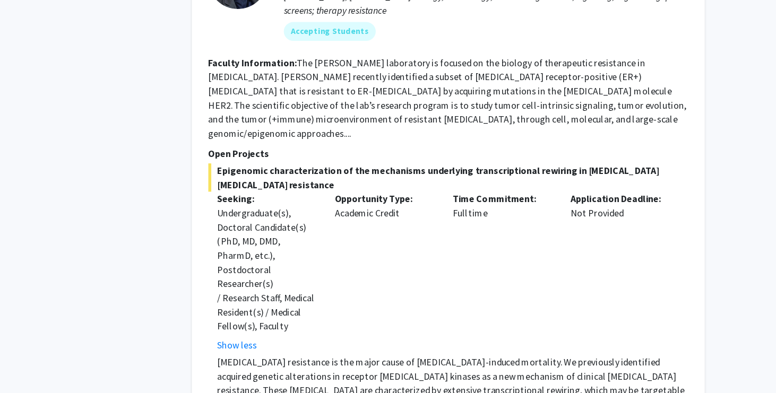
scroll to position [1776, 0]
drag, startPoint x: 472, startPoint y: 276, endPoint x: 491, endPoint y: 279, distance: 18.8
click at [491, 358] on p "[MEDICAL_DATA] resistance is the major cause of [MEDICAL_DATA]-induced mortalit…" at bounding box center [472, 396] width 424 height 76
drag, startPoint x: 433, startPoint y: 273, endPoint x: 520, endPoint y: 274, distance: 87.6
click at [521, 358] on p "[MEDICAL_DATA] resistance is the major cause of [MEDICAL_DATA]-induced mortalit…" at bounding box center [472, 396] width 424 height 76
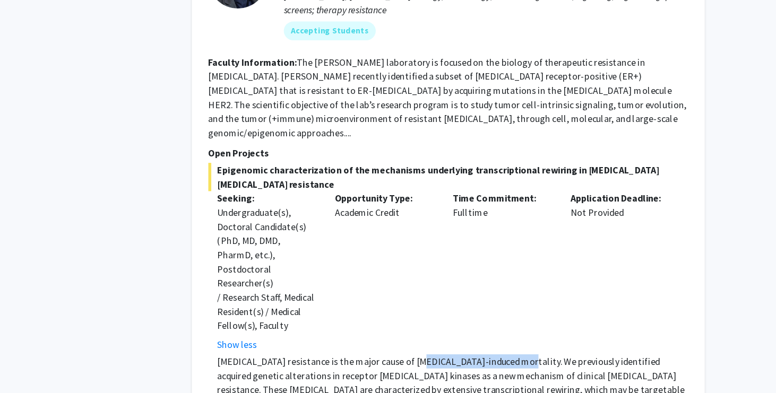
click at [520, 358] on p "[MEDICAL_DATA] resistance is the major cause of [MEDICAL_DATA]-induced mortalit…" at bounding box center [472, 396] width 424 height 76
drag, startPoint x: 522, startPoint y: 274, endPoint x: 435, endPoint y: 280, distance: 87.7
click at [435, 358] on p "[MEDICAL_DATA] resistance is the major cause of [MEDICAL_DATA]-induced mortalit…" at bounding box center [472, 396] width 424 height 76
drag, startPoint x: 434, startPoint y: 277, endPoint x: 521, endPoint y: 274, distance: 87.1
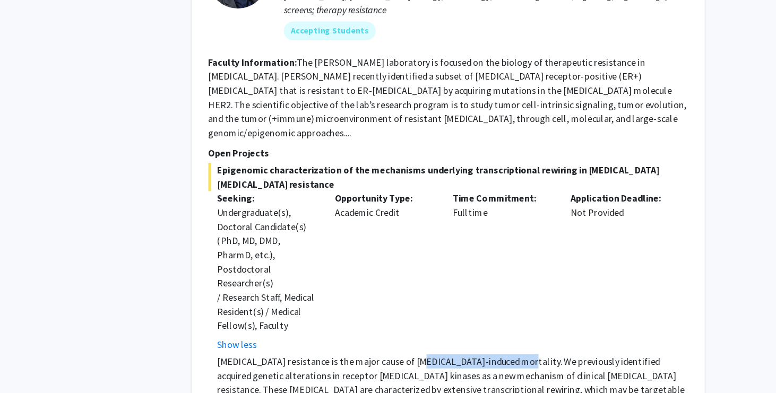
click at [522, 358] on p "[MEDICAL_DATA] resistance is the major cause of [MEDICAL_DATA]-induced mortalit…" at bounding box center [472, 396] width 424 height 76
click at [521, 358] on p "[MEDICAL_DATA] resistance is the major cause of [MEDICAL_DATA]-induced mortalit…" at bounding box center [472, 396] width 424 height 76
drag, startPoint x: 523, startPoint y: 274, endPoint x: 435, endPoint y: 280, distance: 88.9
click at [434, 358] on p "[MEDICAL_DATA] resistance is the major cause of [MEDICAL_DATA]-induced mortalit…" at bounding box center [472, 396] width 424 height 76
click at [435, 358] on p "[MEDICAL_DATA] resistance is the major cause of [MEDICAL_DATA]-induced mortalit…" at bounding box center [472, 396] width 424 height 76
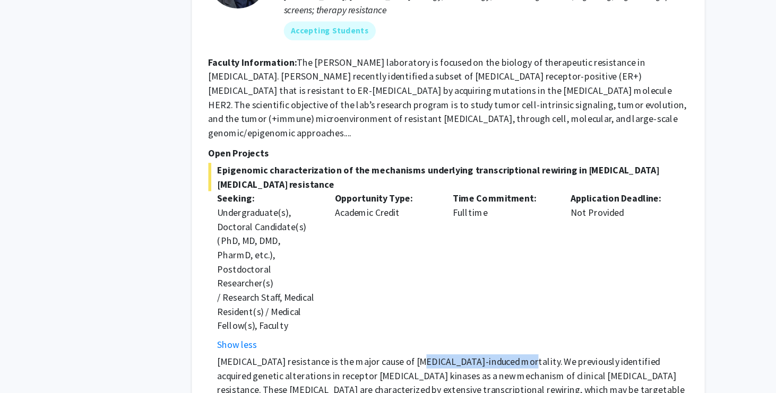
drag, startPoint x: 434, startPoint y: 278, endPoint x: 520, endPoint y: 272, distance: 85.6
click at [520, 358] on p "[MEDICAL_DATA] resistance is the major cause of [MEDICAL_DATA]-induced mortalit…" at bounding box center [472, 396] width 424 height 76
drag, startPoint x: 521, startPoint y: 273, endPoint x: 435, endPoint y: 280, distance: 86.8
click at [435, 358] on p "[MEDICAL_DATA] resistance is the major cause of [MEDICAL_DATA]-induced mortalit…" at bounding box center [472, 396] width 424 height 76
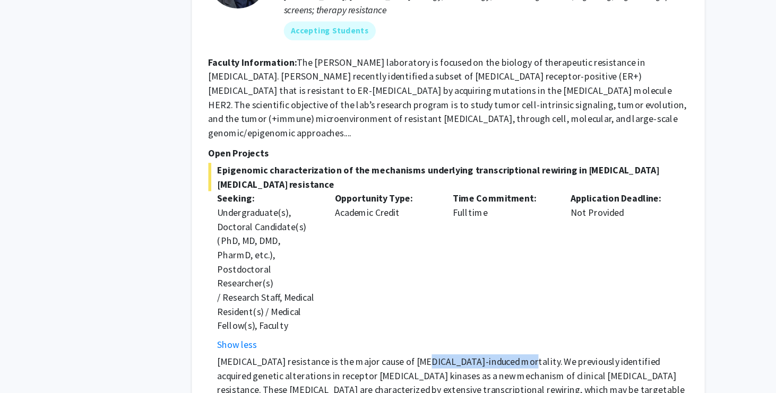
click at [435, 358] on p "[MEDICAL_DATA] resistance is the major cause of [MEDICAL_DATA]-induced mortalit…" at bounding box center [472, 396] width 424 height 76
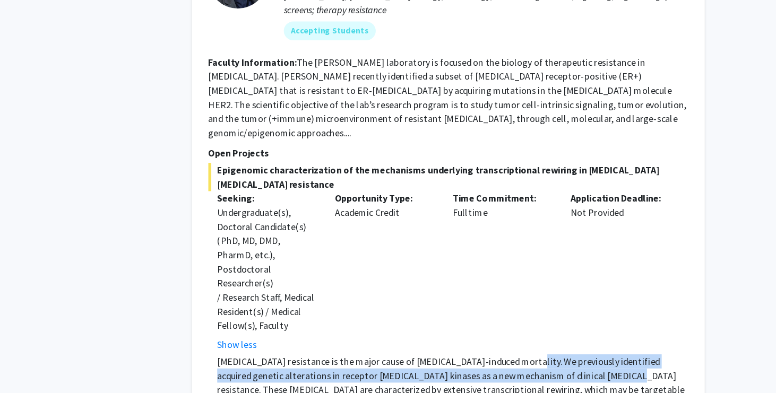
drag, startPoint x: 528, startPoint y: 276, endPoint x: 582, endPoint y: 290, distance: 55.4
click at [582, 358] on p "[MEDICAL_DATA] resistance is the major cause of [MEDICAL_DATA]-induced mortalit…" at bounding box center [472, 396] width 424 height 76
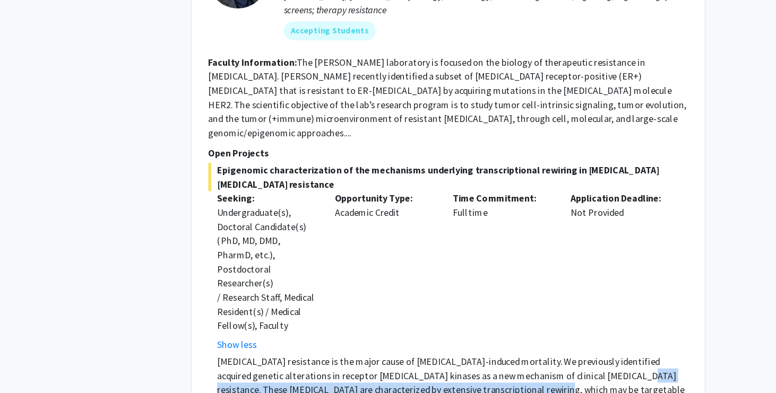
drag, startPoint x: 587, startPoint y: 290, endPoint x: 523, endPoint y: 301, distance: 64.1
click at [523, 358] on p "[MEDICAL_DATA] resistance is the major cause of [MEDICAL_DATA]-induced mortalit…" at bounding box center [472, 396] width 424 height 76
drag, startPoint x: 586, startPoint y: 286, endPoint x: 454, endPoint y: 304, distance: 132.9
click at [454, 358] on p "[MEDICAL_DATA] resistance is the major cause of [MEDICAL_DATA]-induced mortalit…" at bounding box center [472, 396] width 424 height 76
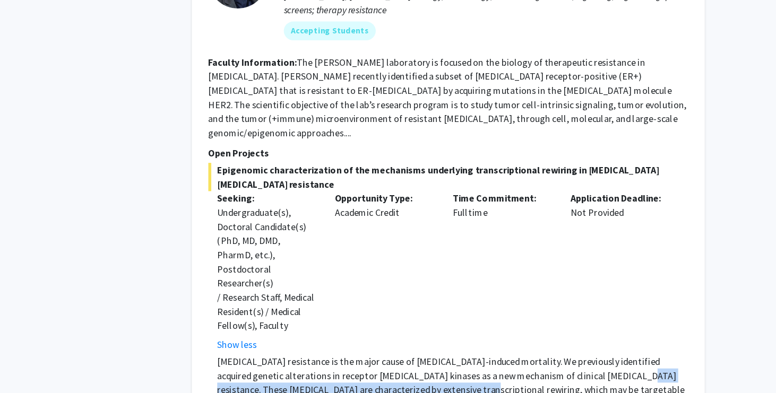
click at [454, 358] on p "[MEDICAL_DATA] resistance is the major cause of [MEDICAL_DATA]-induced mortalit…" at bounding box center [472, 396] width 424 height 76
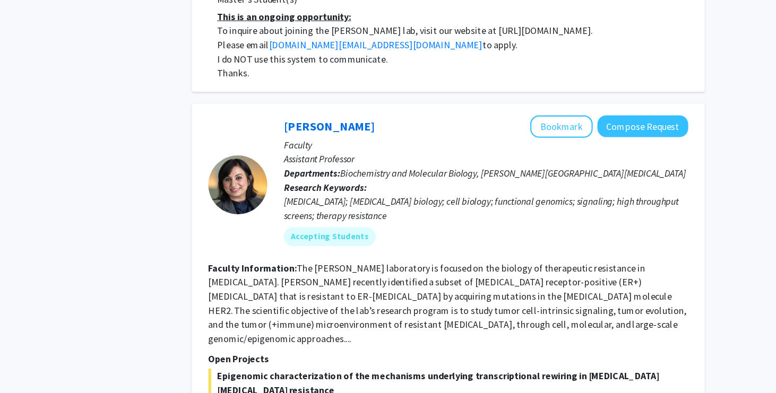
scroll to position [1620, 0]
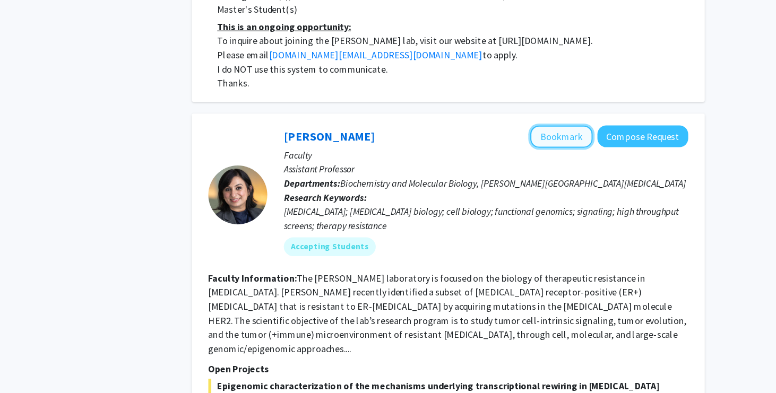
click at [571, 113] on button "Bookmark" at bounding box center [569, 123] width 56 height 20
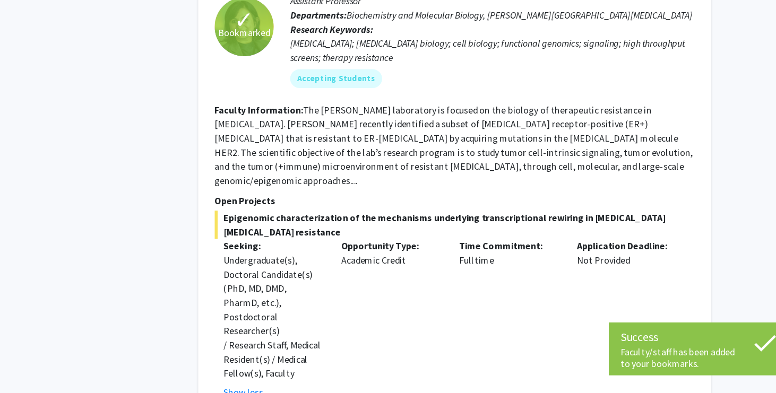
scroll to position [1733, 0]
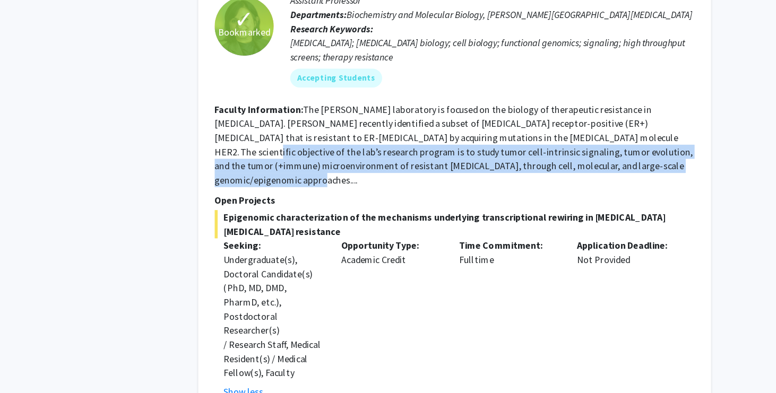
drag, startPoint x: 553, startPoint y: 96, endPoint x: 552, endPoint y: 124, distance: 28.2
click at [552, 131] on section "Faculty Information: The [PERSON_NAME] laboratory is focused on the biology of …" at bounding box center [468, 169] width 432 height 76
click at [550, 131] on section "Faculty Information: The [PERSON_NAME] laboratory is focused on the biology of …" at bounding box center [468, 169] width 432 height 76
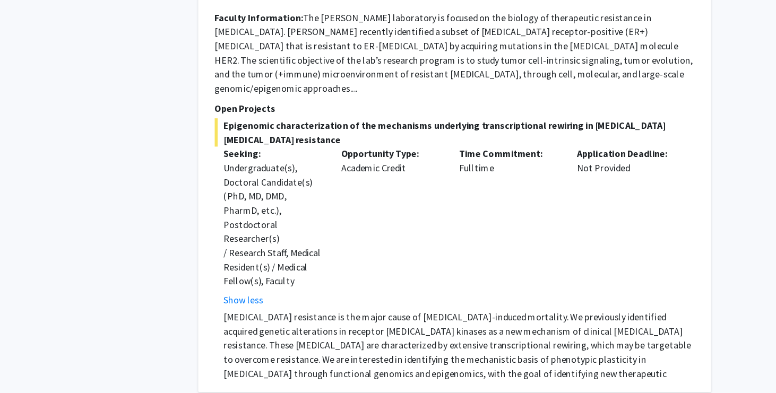
scroll to position [1816, 0]
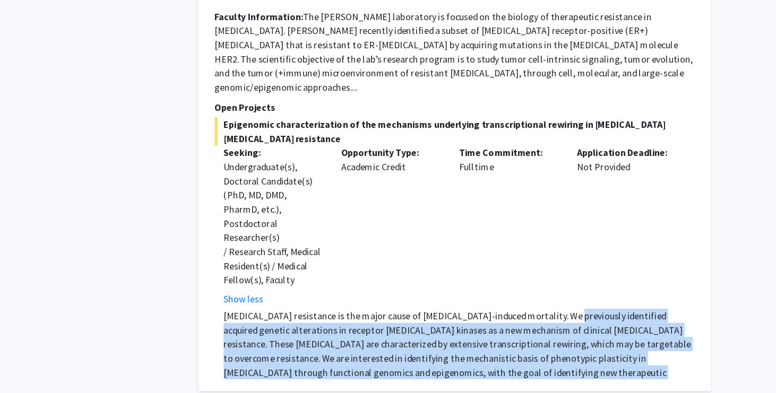
drag, startPoint x: 562, startPoint y: 234, endPoint x: 573, endPoint y: 281, distance: 48.2
click at [573, 317] on p "[MEDICAL_DATA] resistance is the major cause of [MEDICAL_DATA]-induced mortalit…" at bounding box center [472, 355] width 424 height 76
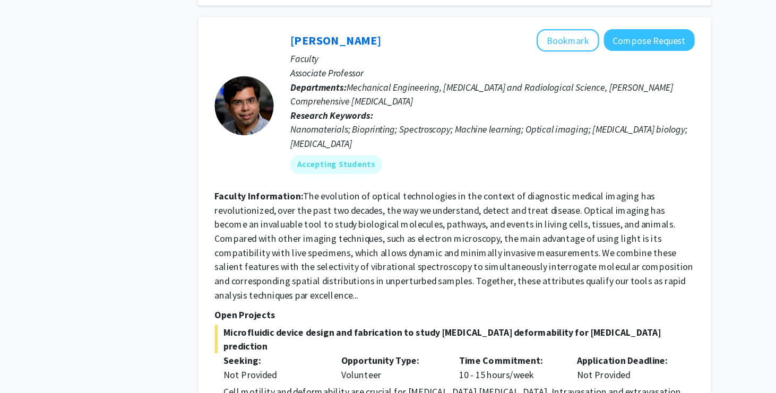
scroll to position [2170, 0]
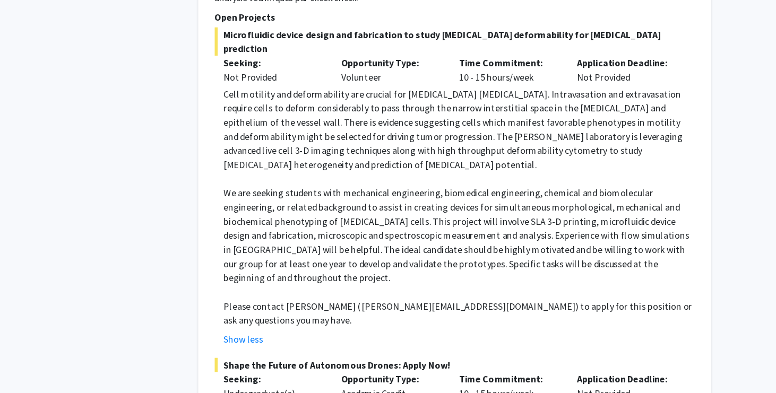
scroll to position [2433, 0]
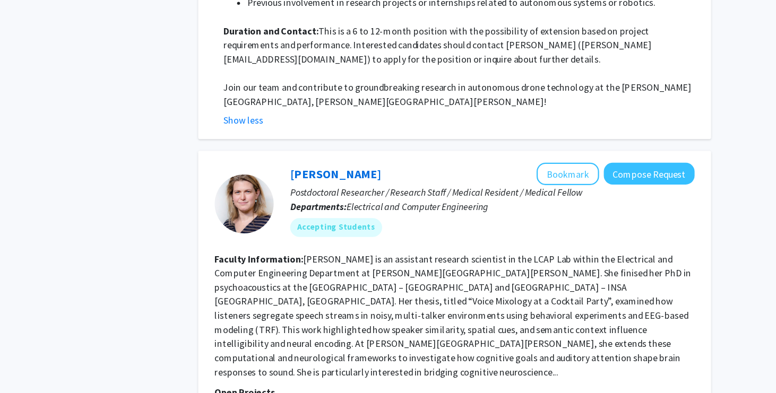
scroll to position [3099, 0]
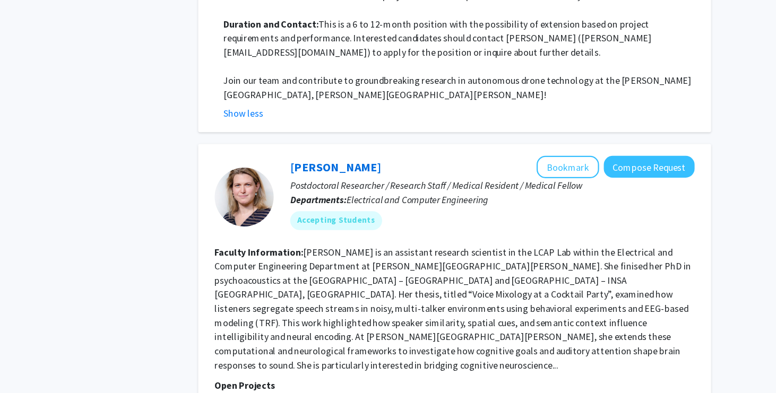
drag, startPoint x: 287, startPoint y: 339, endPoint x: 330, endPoint y: 325, distance: 44.8
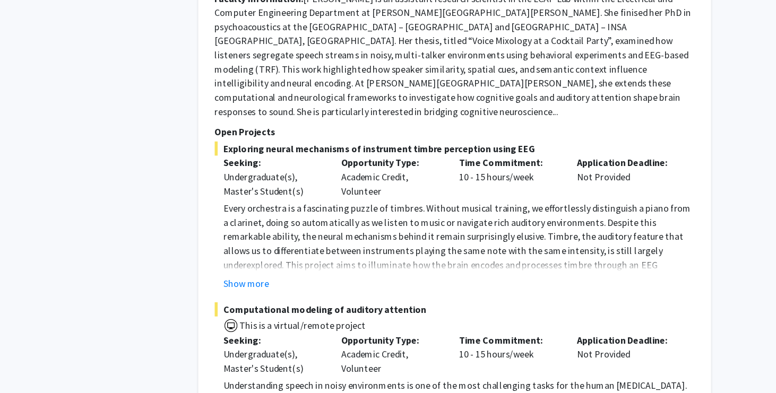
scroll to position [3329, 0]
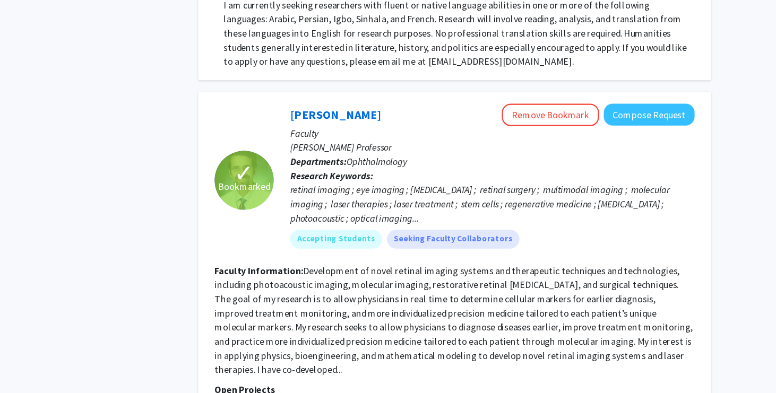
scroll to position [4500, 0]
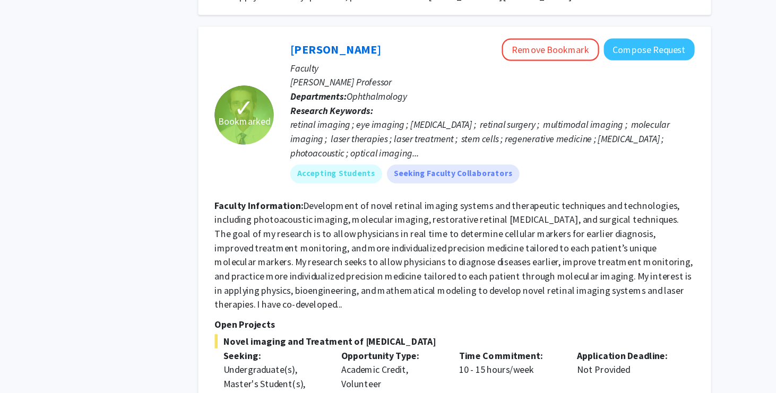
scroll to position [4552, 0]
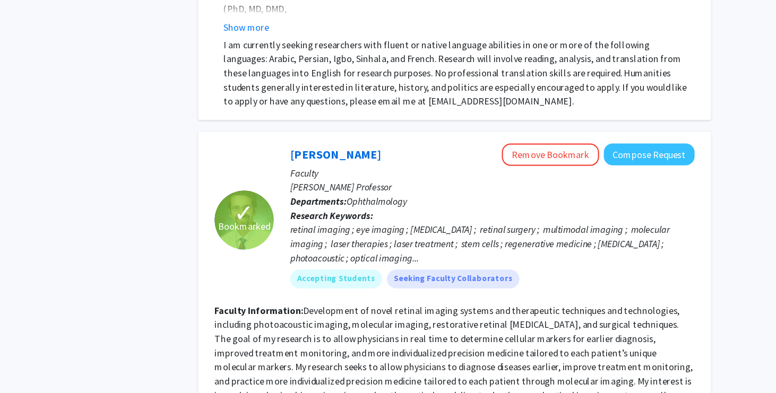
scroll to position [4493, 0]
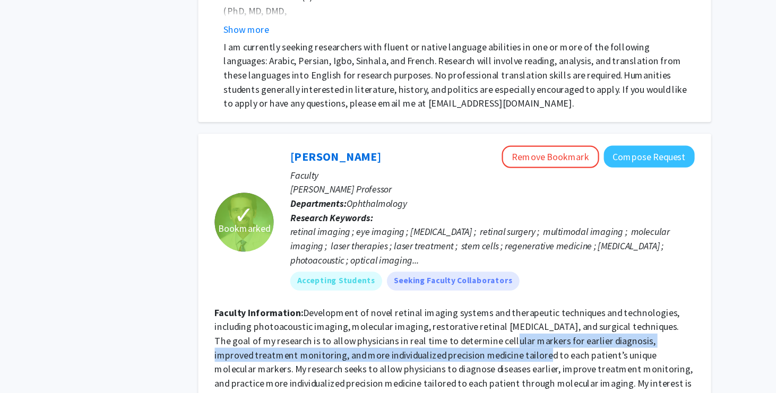
drag, startPoint x: 478, startPoint y: 116, endPoint x: 478, endPoint y: 124, distance: 7.5
click at [478, 276] on fg-read-more "Development of novel retinal imaging systems and therapeutic techniques and tec…" at bounding box center [467, 326] width 431 height 100
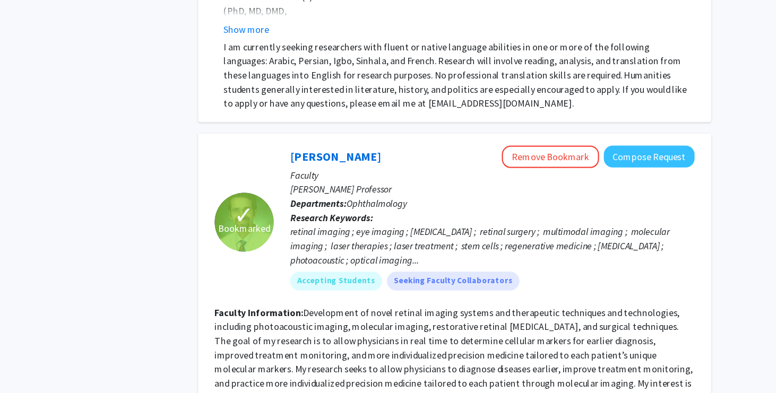
click at [478, 276] on fg-read-more "Development of novel retinal imaging systems and therapeutic techniques and tec…" at bounding box center [467, 326] width 431 height 100
drag, startPoint x: 478, startPoint y: 147, endPoint x: 478, endPoint y: 166, distance: 18.6
click at [478, 275] on section "Faculty Information: Development of novel retinal imaging systems and therapeut…" at bounding box center [468, 326] width 432 height 102
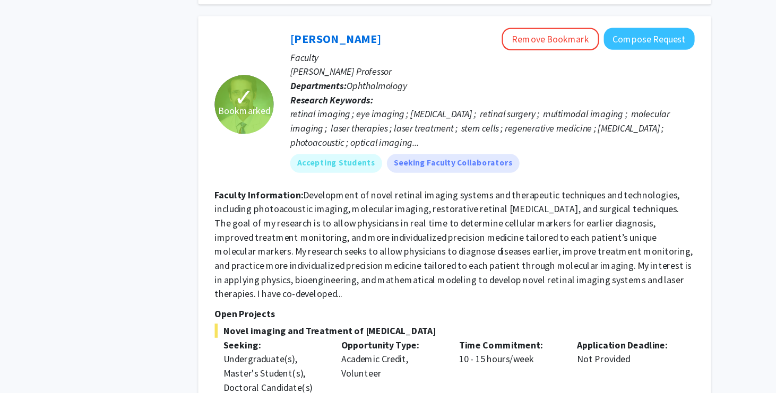
scroll to position [4562, 0]
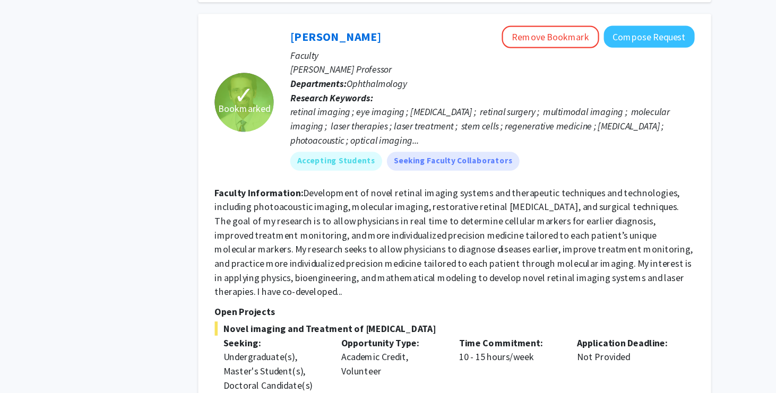
drag, startPoint x: 424, startPoint y: 273, endPoint x: 404, endPoint y: 339, distance: 68.7
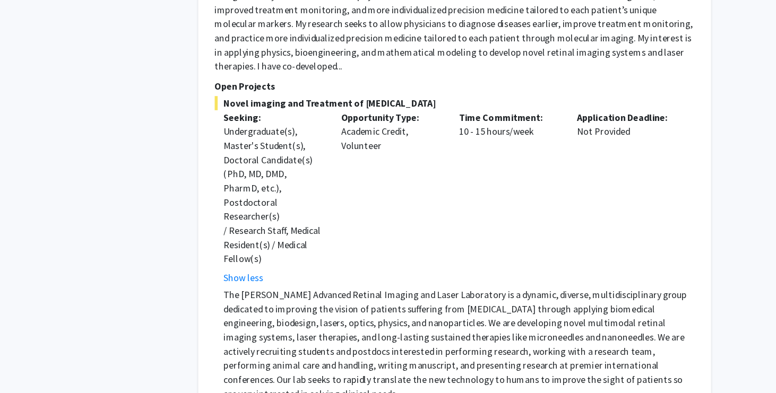
scroll to position [4768, 0]
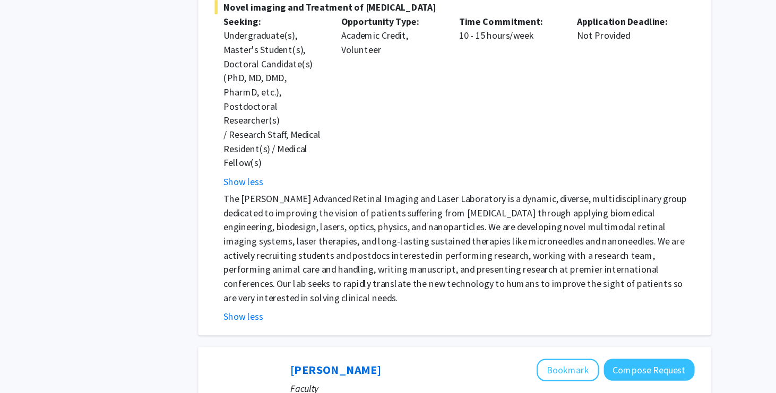
scroll to position [4855, 0]
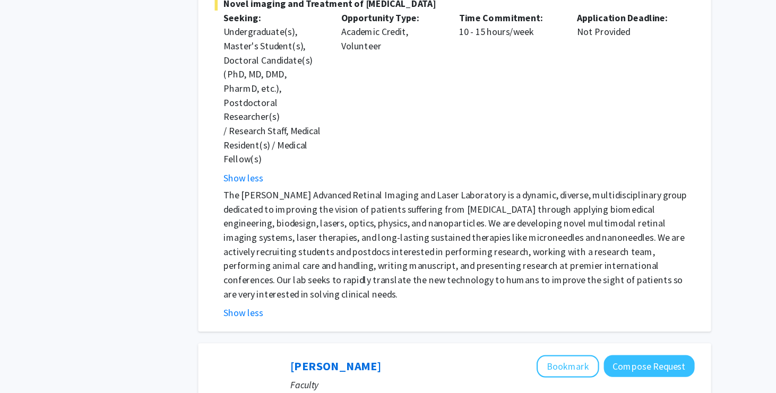
drag, startPoint x: 435, startPoint y: 168, endPoint x: 462, endPoint y: 170, distance: 27.2
drag, startPoint x: 460, startPoint y: 170, endPoint x: 466, endPoint y: 178, distance: 9.9
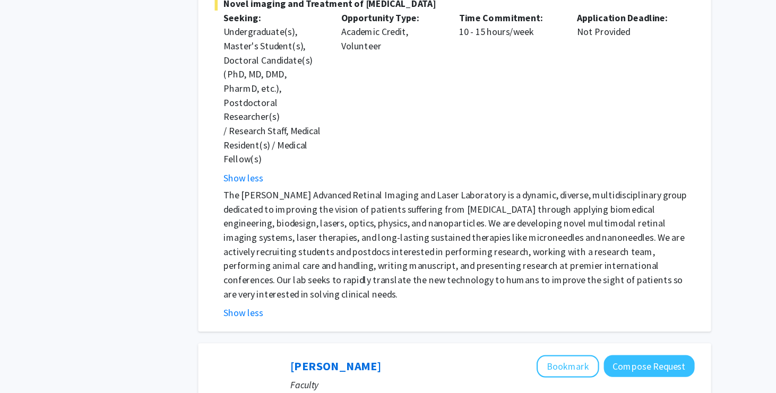
drag, startPoint x: 454, startPoint y: 169, endPoint x: 463, endPoint y: 179, distance: 13.2
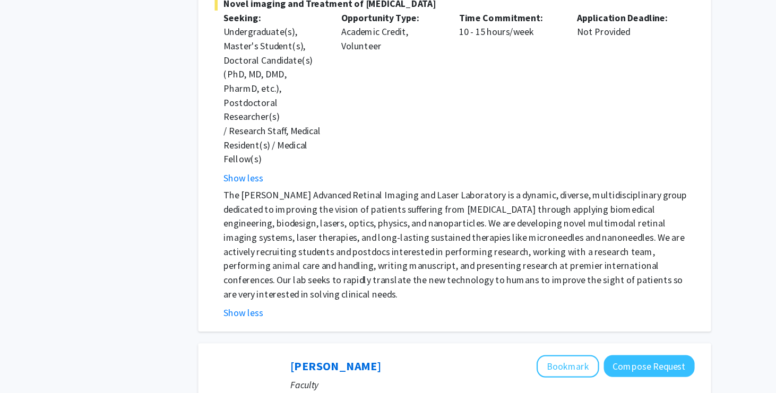
drag, startPoint x: 460, startPoint y: 172, endPoint x: 462, endPoint y: 180, distance: 8.6
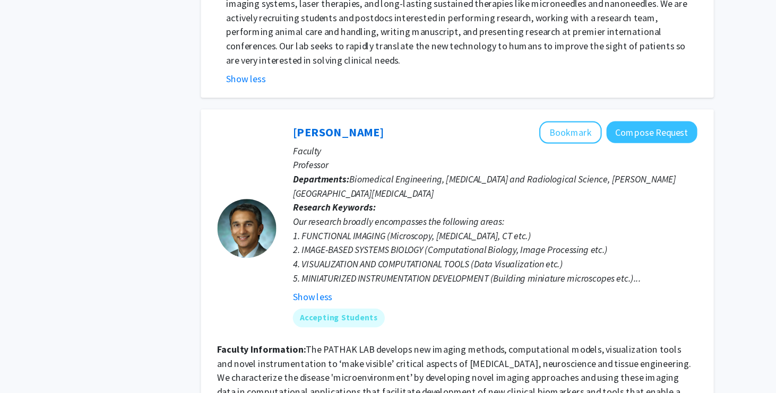
scroll to position [5067, 0]
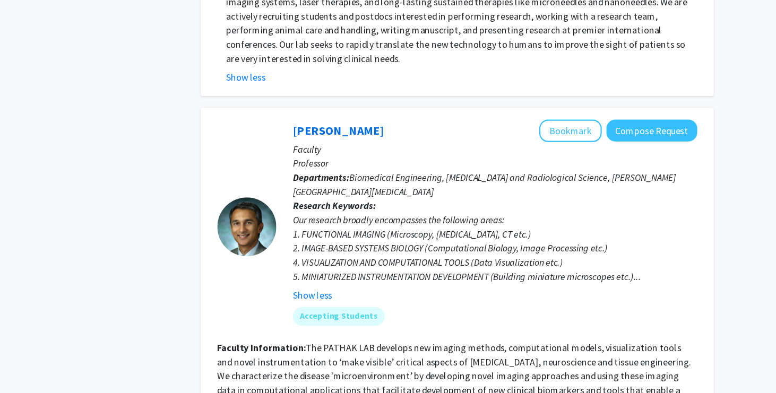
click at [291, 367] on div "[PERSON_NAME] Bookmark Compose Request Faculty Professor Departments: Biomedica…" at bounding box center [468, 374] width 462 height 477
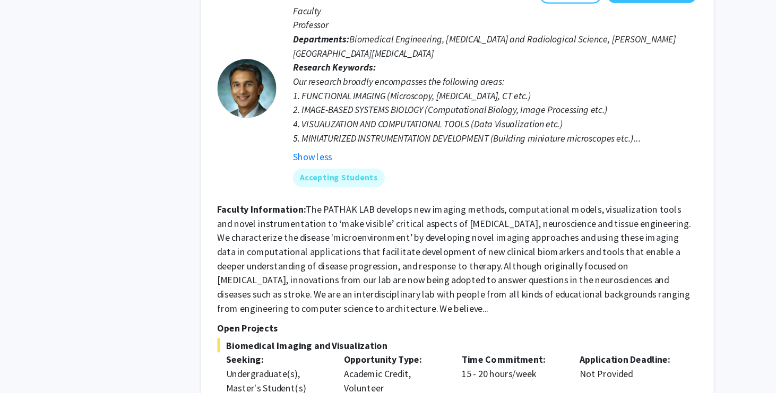
scroll to position [5196, 0]
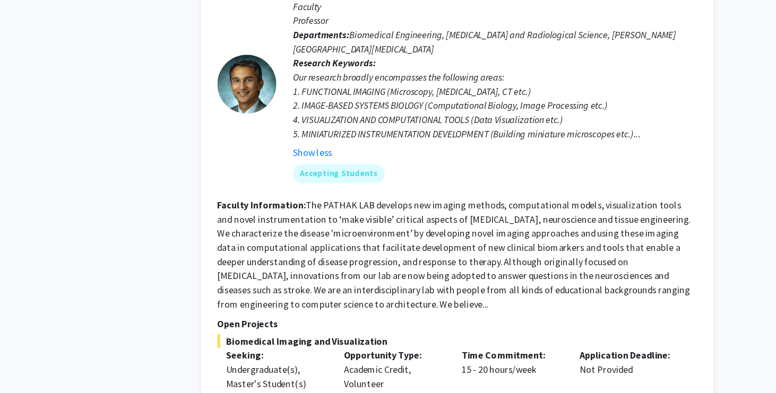
drag, startPoint x: 524, startPoint y: 168, endPoint x: 483, endPoint y: 187, distance: 45.3
drag, startPoint x: 457, startPoint y: 182, endPoint x: 487, endPoint y: 191, distance: 32.2
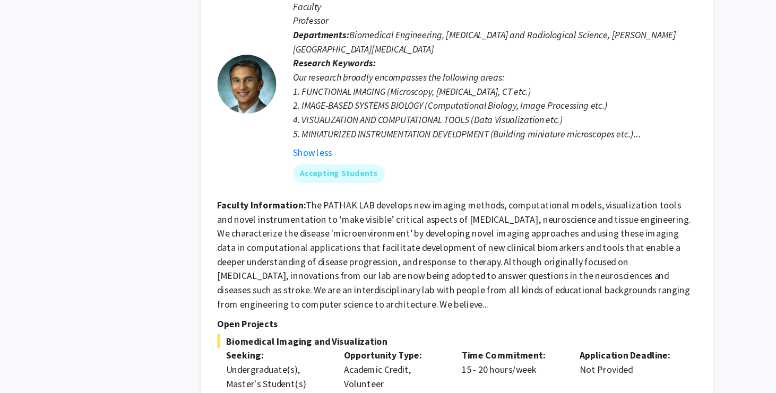
drag, startPoint x: 374, startPoint y: 214, endPoint x: 435, endPoint y: 208, distance: 61.9
drag, startPoint x: 422, startPoint y: 210, endPoint x: 461, endPoint y: 221, distance: 40.8
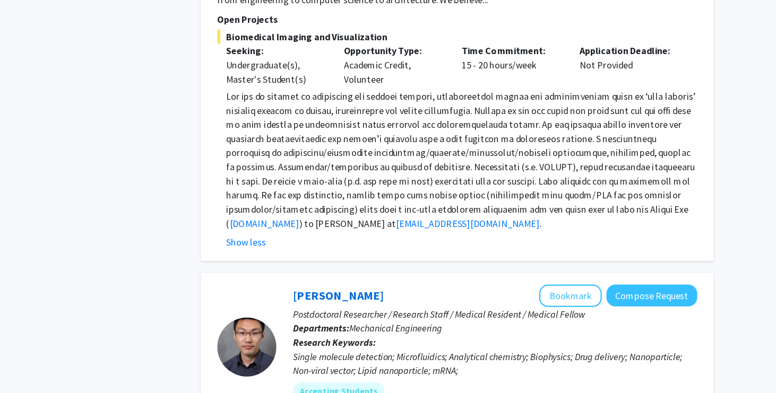
scroll to position [5471, 0]
drag, startPoint x: 443, startPoint y: 177, endPoint x: 462, endPoint y: 200, distance: 30.2
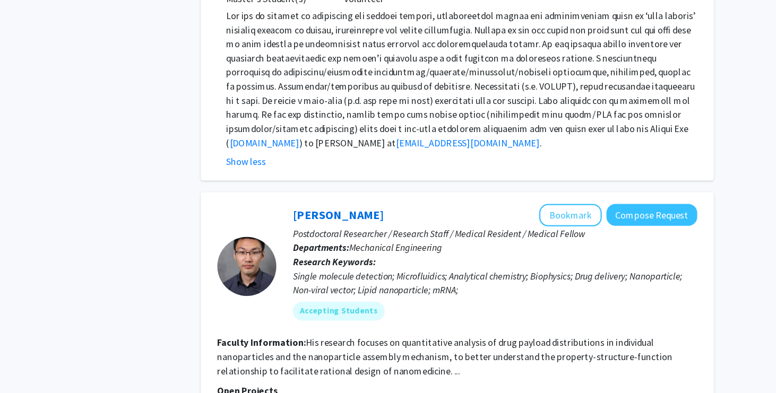
scroll to position [5559, 0]
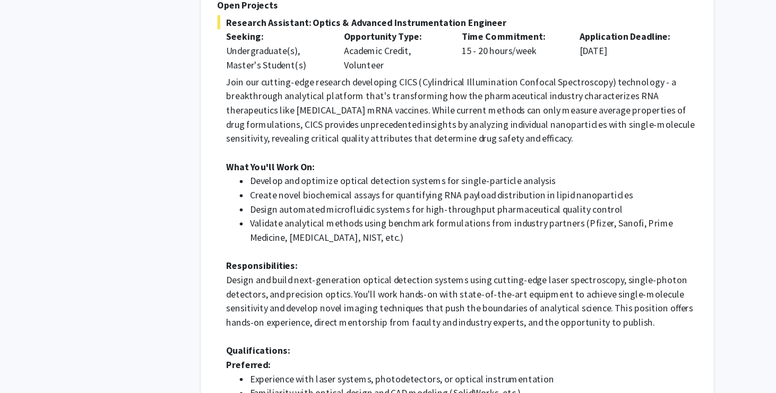
scroll to position [5891, 0]
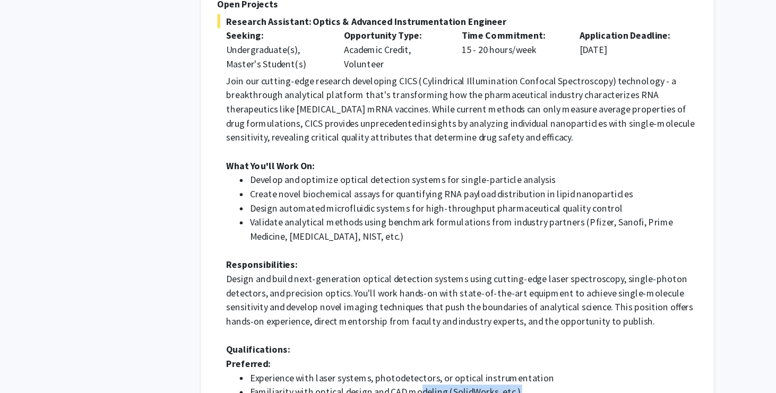
drag, startPoint x: 432, startPoint y: 150, endPoint x: 434, endPoint y: 167, distance: 17.2
click at [434, 373] on ul "Experience with laser systems, photodetectors, or optical instrumentation Famil…" at bounding box center [472, 398] width 424 height 51
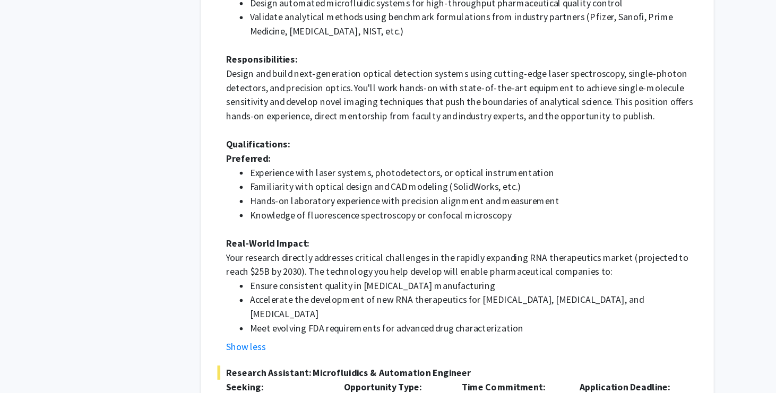
scroll to position [6077, 0]
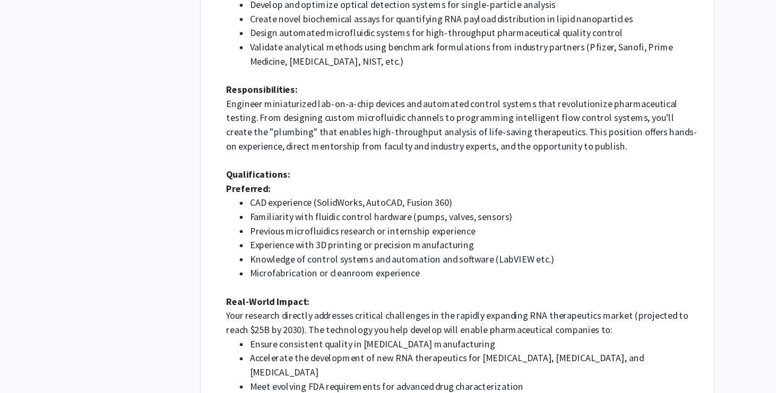
scroll to position [6553, 0]
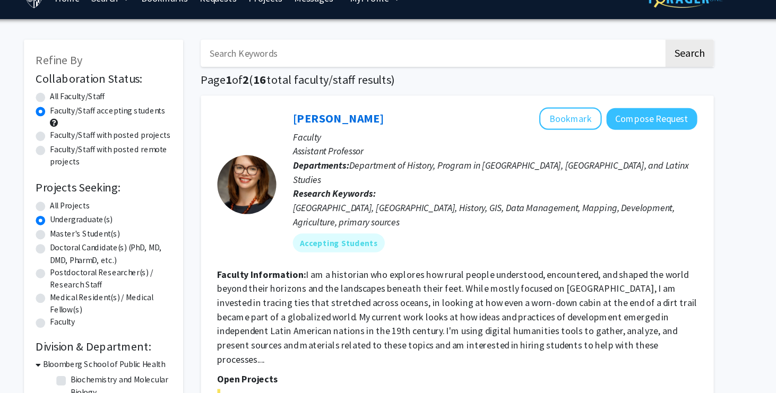
scroll to position [0, 0]
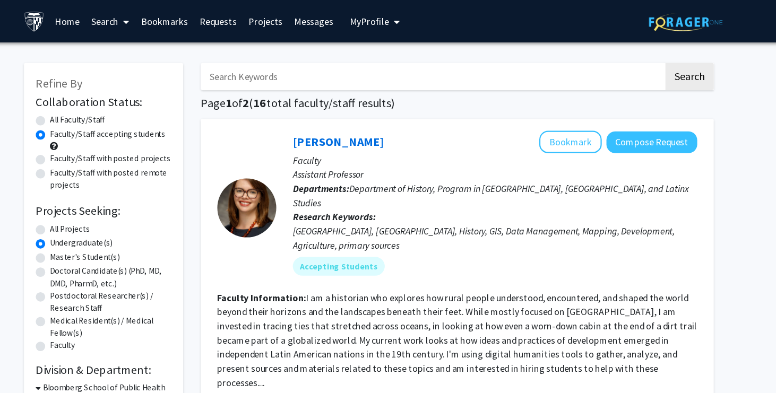
click at [208, 23] on link "Bookmarks" at bounding box center [204, 19] width 53 height 37
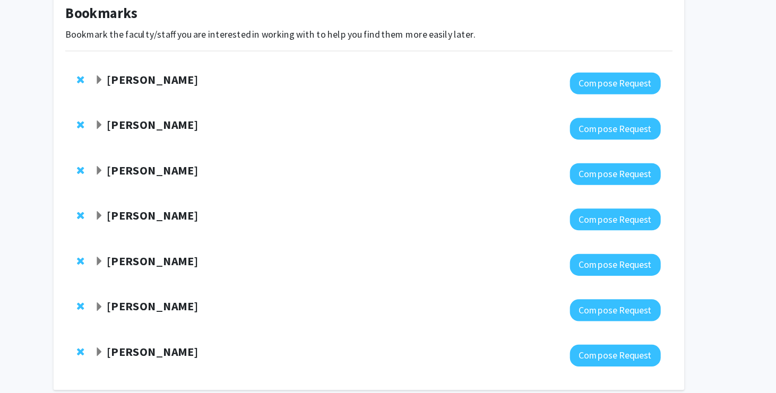
scroll to position [62, 0]
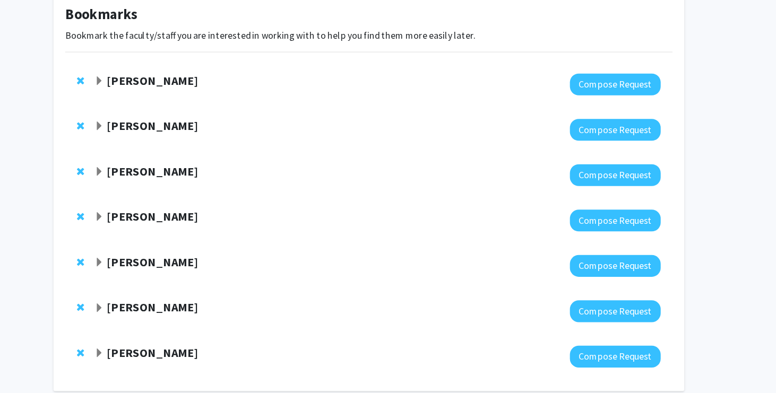
click at [145, 73] on span "Expand Robert Stevens Bookmark" at bounding box center [145, 73] width 8 height 8
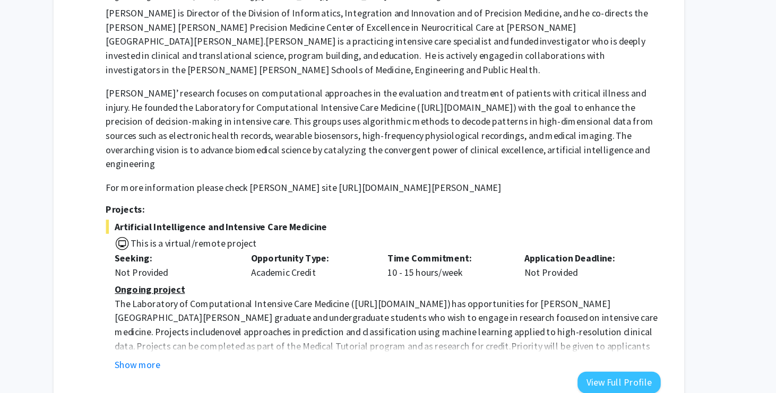
scroll to position [137, 0]
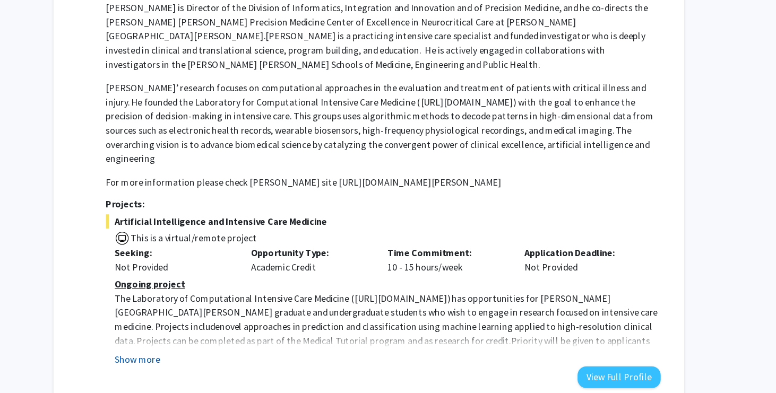
click at [185, 357] on button "Show more" at bounding box center [179, 363] width 41 height 13
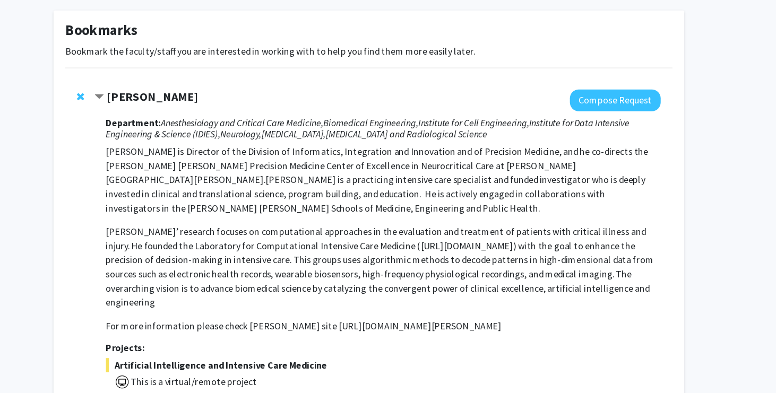
scroll to position [0, 0]
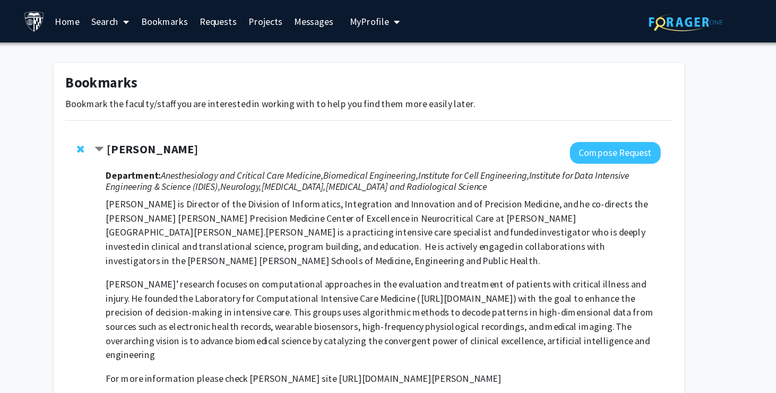
click at [149, 137] on span "Contract Robert Stevens Bookmark" at bounding box center [145, 135] width 8 height 8
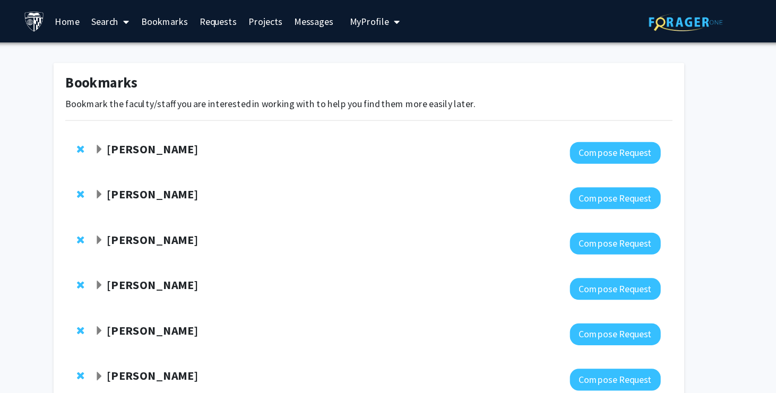
click at [131, 134] on span "Remove Robert Stevens from bookmarks" at bounding box center [128, 134] width 6 height 8
click at [288, 11] on link "Projects" at bounding box center [294, 19] width 41 height 37
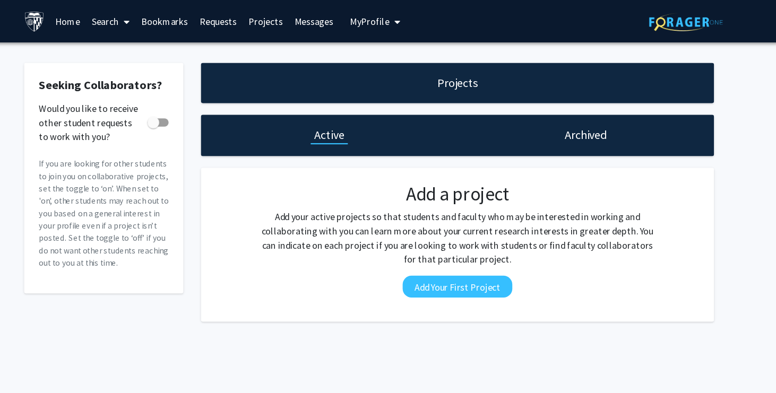
click at [145, 18] on link "Search" at bounding box center [155, 19] width 45 height 37
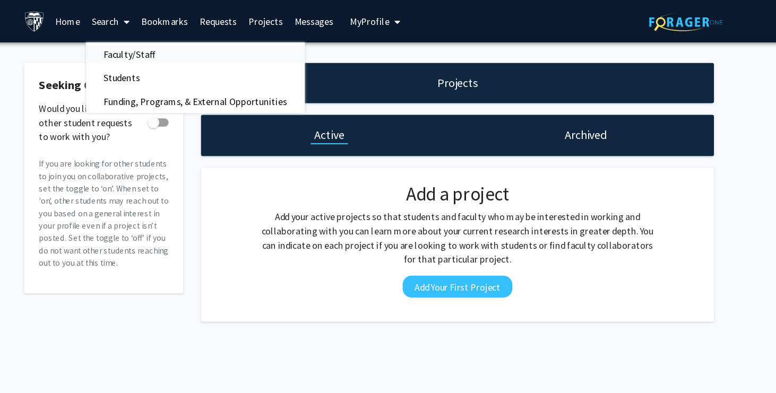
click at [166, 46] on span "Faculty/Staff" at bounding box center [172, 48] width 78 height 21
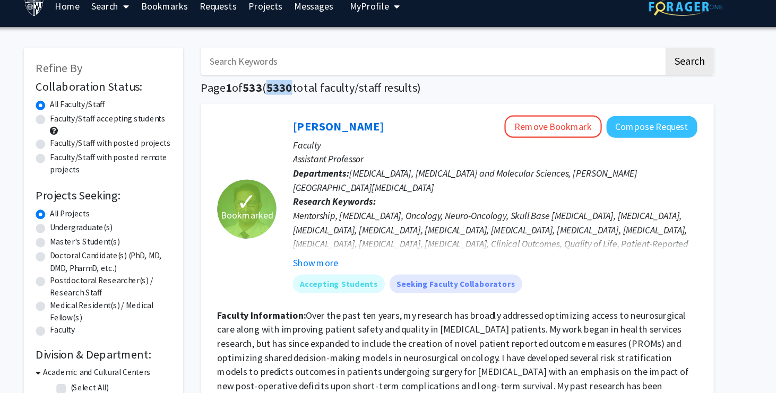
drag, startPoint x: 303, startPoint y: 93, endPoint x: 324, endPoint y: 94, distance: 21.3
click at [324, 94] on h1 "Page 1 of 533 ( 5330 total faculty/staff results)" at bounding box center [468, 93] width 462 height 13
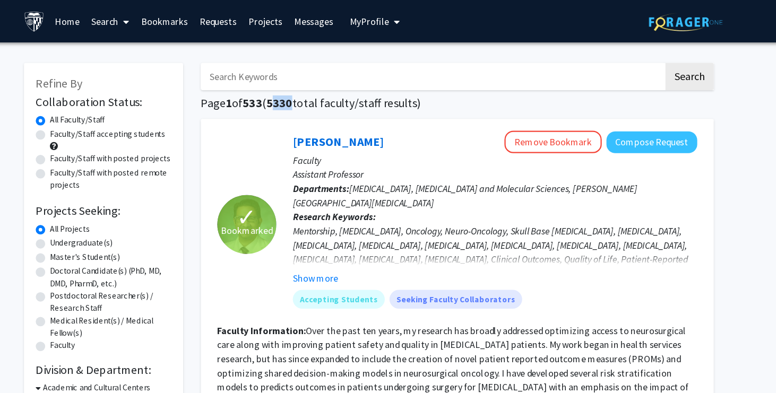
drag, startPoint x: 304, startPoint y: 93, endPoint x: 323, endPoint y: 97, distance: 18.9
click at [319, 97] on span "5330" at bounding box center [307, 92] width 23 height 13
drag, startPoint x: 323, startPoint y: 96, endPoint x: 301, endPoint y: 96, distance: 21.8
click at [301, 97] on span "5330" at bounding box center [307, 92] width 23 height 13
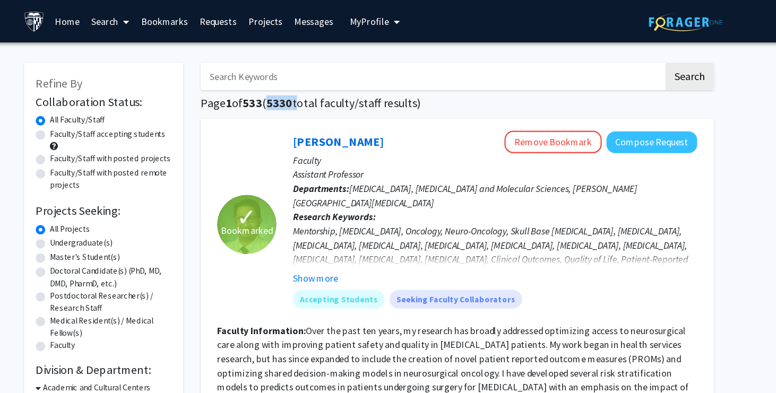
click at [301, 96] on span "5330" at bounding box center [307, 92] width 23 height 13
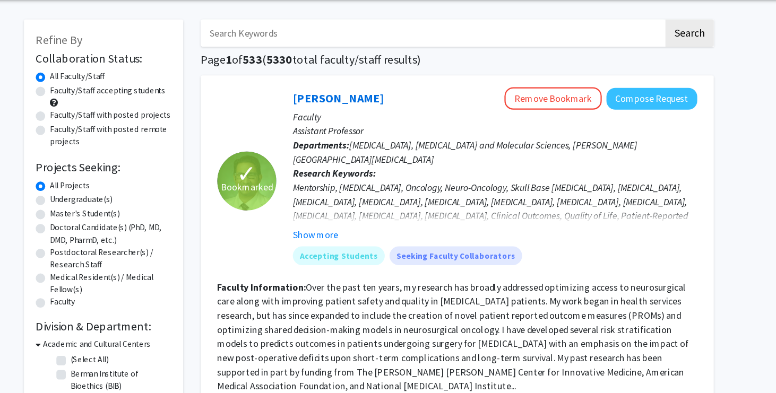
scroll to position [39, 0]
click at [147, 102] on label "Faculty/Staff with posted projects" at bounding box center [155, 103] width 109 height 11
click at [108, 102] on input "Faculty/Staff with posted projects" at bounding box center [104, 101] width 7 height 7
radio input "true"
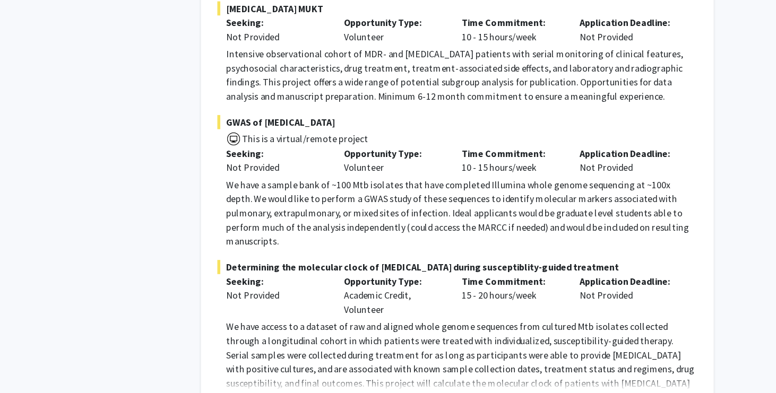
scroll to position [888, 0]
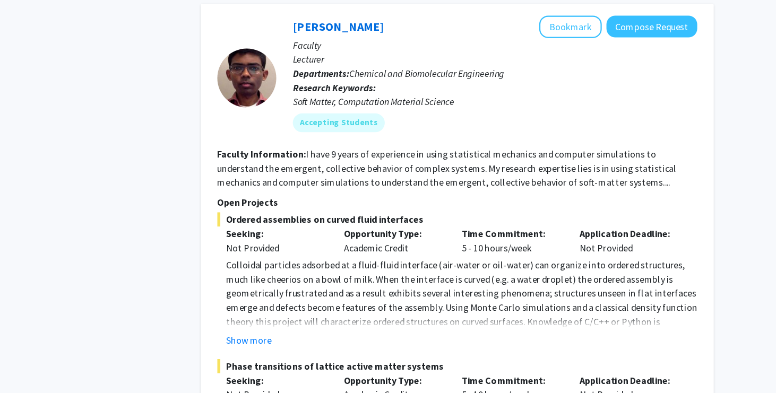
scroll to position [1325, 0]
click at [285, 339] on button "Show more" at bounding box center [280, 345] width 41 height 13
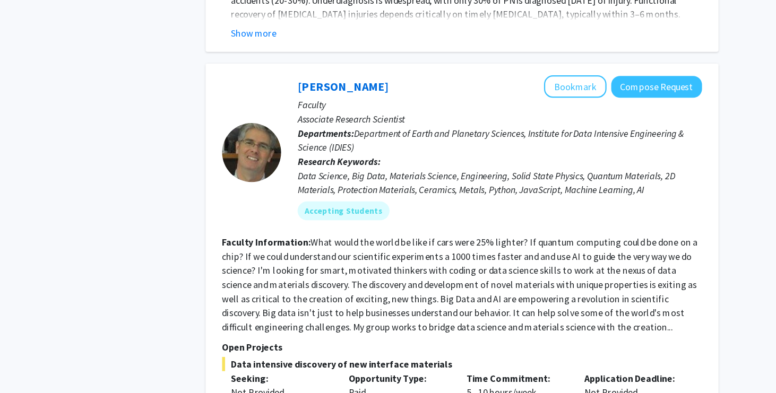
scroll to position [5329, 0]
